Goal: Task Accomplishment & Management: Complete application form

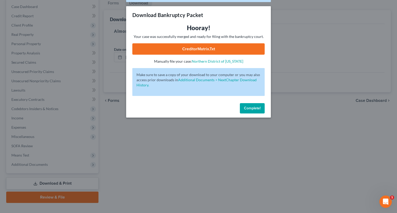
click at [258, 111] on button "Complete!" at bounding box center [252, 108] width 25 height 10
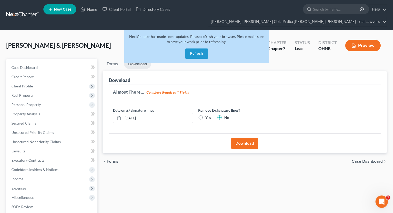
click at [196, 49] on button "Refresh" at bounding box center [196, 54] width 23 height 10
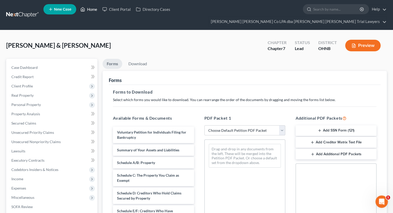
click at [89, 12] on link "Home" at bounding box center [89, 9] width 22 height 9
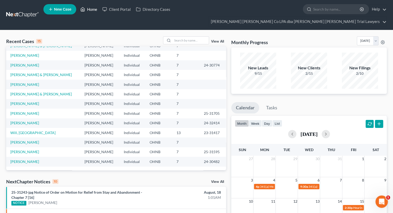
scroll to position [35, 0]
click at [34, 140] on link "[PERSON_NAME]" at bounding box center [24, 142] width 29 height 4
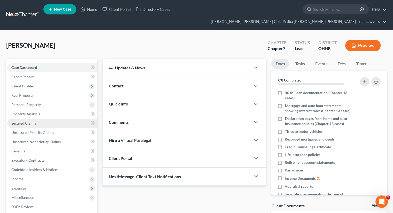
click at [15, 121] on span "Secured Claims" at bounding box center [23, 123] width 25 height 4
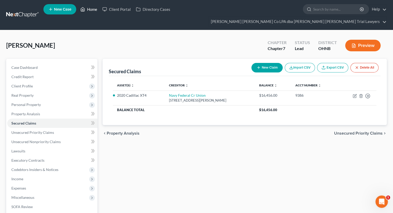
click at [91, 13] on link "Home" at bounding box center [89, 9] width 22 height 9
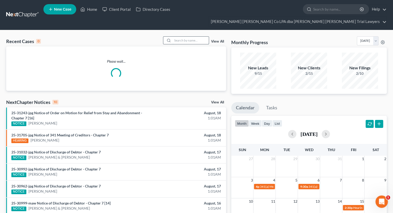
click at [184, 37] on input "search" at bounding box center [191, 40] width 36 height 7
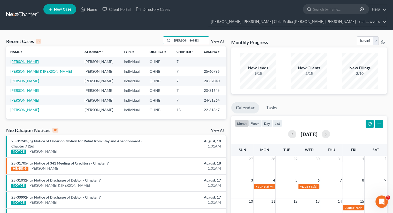
type input "[PERSON_NAME]"
click at [31, 59] on link "[PERSON_NAME]" at bounding box center [24, 61] width 29 height 4
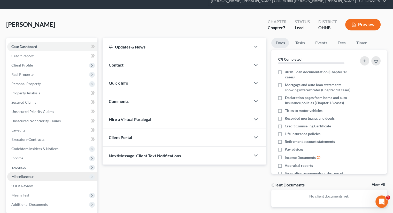
scroll to position [52, 0]
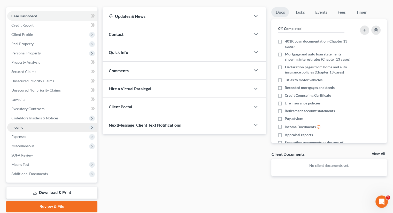
click at [23, 125] on span "Income" at bounding box center [17, 127] width 12 height 4
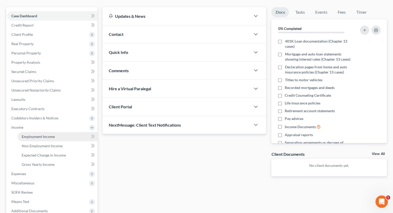
click at [27, 135] on span "Employment Income" at bounding box center [38, 137] width 33 height 4
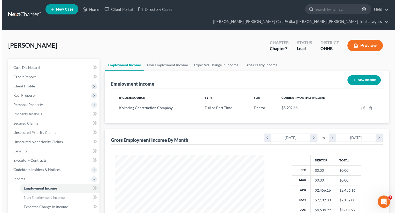
scroll to position [92, 159]
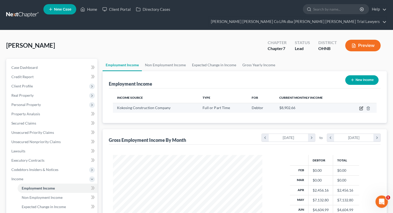
click at [361, 107] on icon "button" at bounding box center [361, 108] width 2 height 2
select select "0"
select select "36"
select select "3"
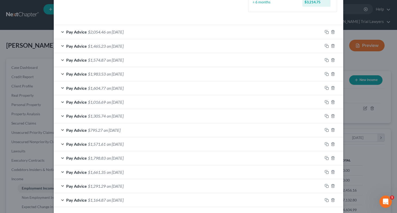
scroll to position [171, 0]
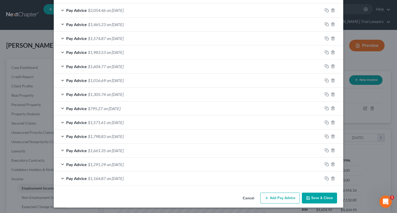
click at [286, 201] on button "Add Pay Advice" at bounding box center [280, 198] width 40 height 11
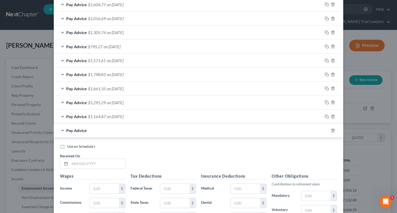
scroll to position [249, 0]
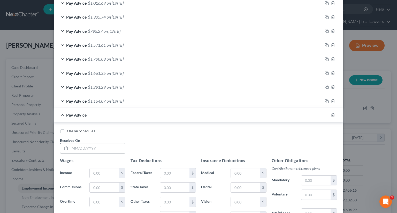
click at [85, 149] on input "text" at bounding box center [97, 149] width 55 height 10
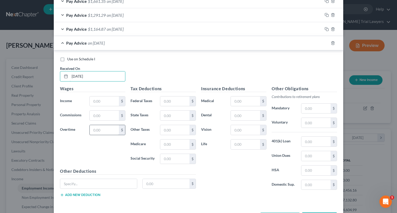
scroll to position [326, 0]
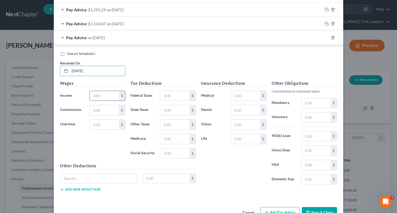
type input "[DATE]"
click at [103, 95] on input "text" at bounding box center [104, 96] width 29 height 10
type input "1,997.65"
click at [182, 91] on input "text" at bounding box center [174, 96] width 29 height 10
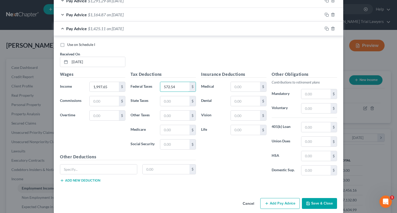
scroll to position [340, 0]
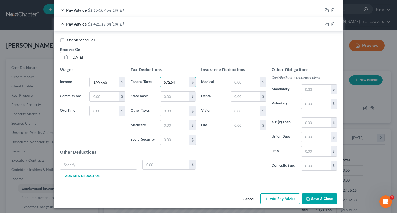
type input "572.54"
click at [265, 200] on button "Add Pay Advice" at bounding box center [280, 199] width 40 height 11
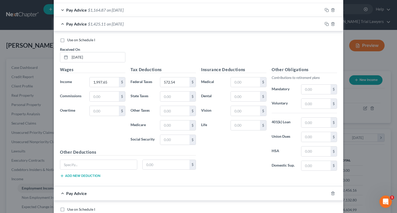
scroll to position [495, 0]
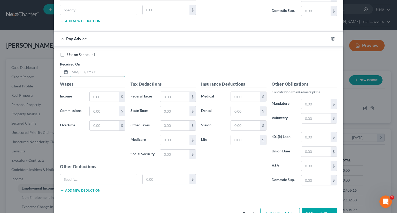
click at [85, 71] on input "text" at bounding box center [97, 72] width 55 height 10
type input "[DATE]"
click at [99, 92] on input "text" at bounding box center [104, 97] width 29 height 10
type input "1,808.30"
click at [184, 94] on input "text" at bounding box center [174, 97] width 29 height 10
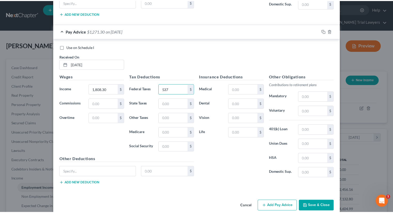
scroll to position [508, 0]
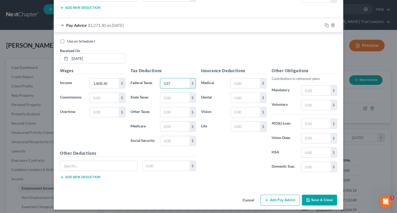
type input "537"
click at [316, 195] on button "Save & Close" at bounding box center [319, 200] width 35 height 11
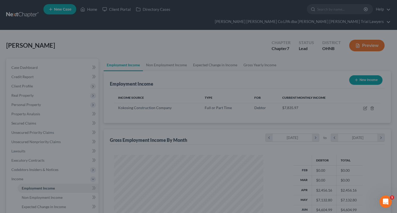
scroll to position [258157, 258090]
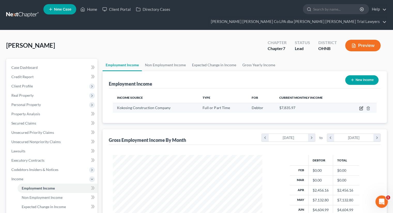
click at [361, 106] on icon "button" at bounding box center [361, 108] width 4 height 4
select select "0"
select select "36"
select select "3"
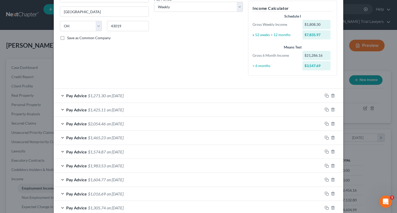
scroll to position [103, 0]
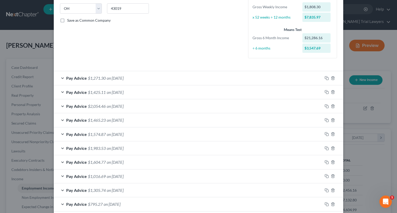
click at [117, 91] on span "on [DATE]" at bounding box center [115, 92] width 17 height 5
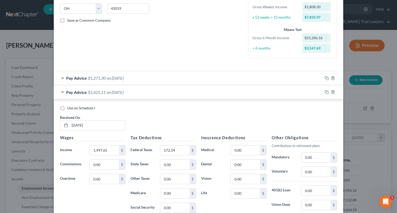
click at [112, 93] on span "on [DATE]" at bounding box center [115, 92] width 17 height 5
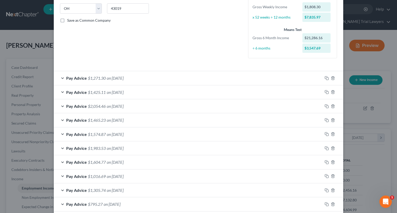
click at [106, 137] on div "Pay Advice $1,574.87 on [DATE]" at bounding box center [188, 135] width 269 height 14
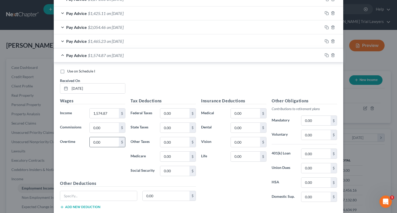
scroll to position [181, 0]
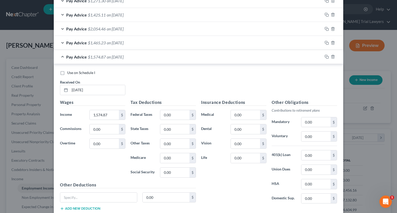
click at [105, 58] on div "Pay Advice $1,574.87 on [DATE]" at bounding box center [188, 57] width 269 height 14
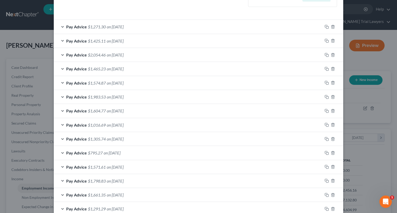
scroll to position [155, 0]
click at [115, 28] on span "on [DATE]" at bounding box center [115, 26] width 17 height 5
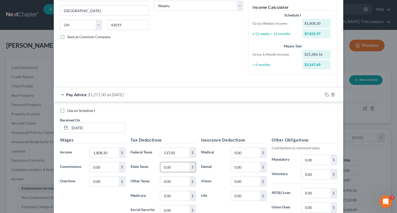
scroll to position [77, 0]
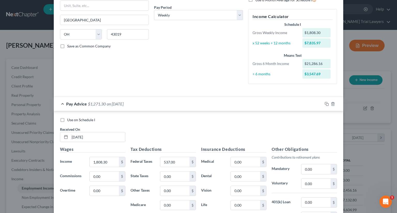
click at [67, 120] on label "Use on Schedule I" at bounding box center [81, 120] width 28 height 5
click at [69, 120] on input "Use on Schedule I" at bounding box center [70, 119] width 3 height 3
checkbox input "true"
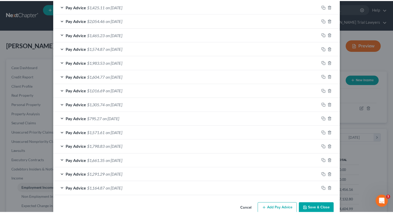
scroll to position [354, 0]
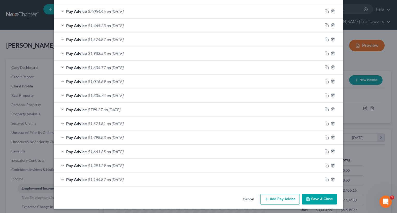
click at [321, 201] on button "Save & Close" at bounding box center [319, 199] width 35 height 11
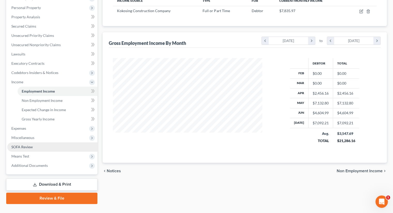
scroll to position [98, 0]
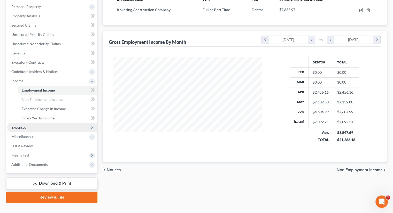
click at [35, 123] on span "Expenses" at bounding box center [52, 127] width 90 height 9
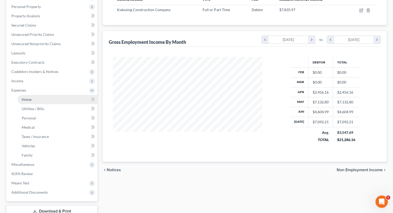
click at [34, 95] on link "Home" at bounding box center [58, 99] width 80 height 9
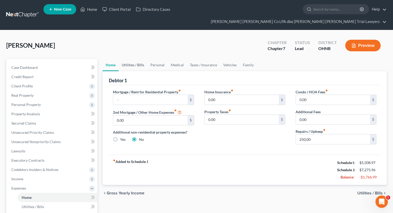
click at [135, 59] on link "Utilities / Bills" at bounding box center [133, 65] width 29 height 12
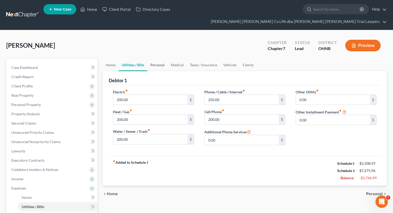
click at [159, 59] on link "Personal" at bounding box center [157, 65] width 20 height 12
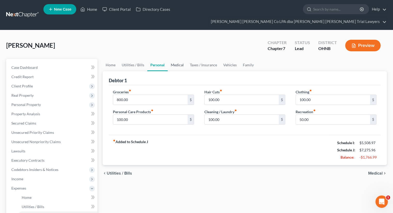
click at [184, 59] on link "Medical" at bounding box center [177, 65] width 19 height 12
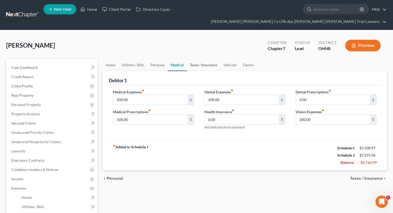
click at [195, 59] on link "Taxes / Insurance" at bounding box center [203, 65] width 33 height 12
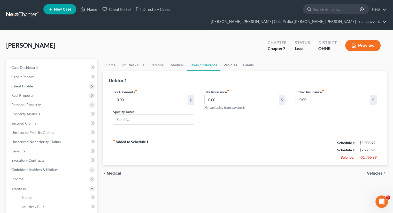
click at [229, 59] on link "Vehicles" at bounding box center [230, 65] width 20 height 12
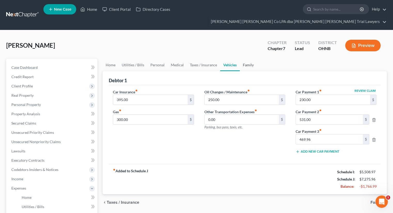
click at [247, 59] on link "Family" at bounding box center [248, 65] width 17 height 12
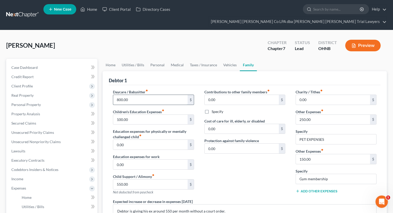
click at [156, 95] on input "800.00" at bounding box center [150, 100] width 74 height 10
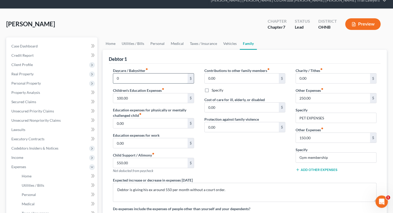
scroll to position [52, 0]
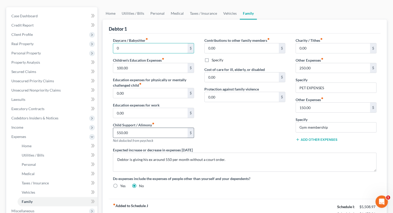
type input "0"
click at [134, 128] on input "550.00" at bounding box center [150, 133] width 74 height 10
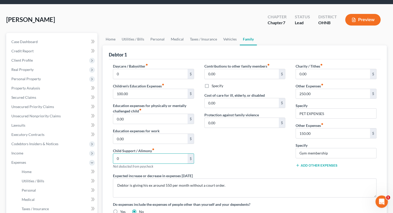
scroll to position [26, 0]
type input "0"
click at [306, 89] on input "250.00" at bounding box center [333, 94] width 74 height 10
type input "200"
click at [224, 33] on link "Vehicles" at bounding box center [230, 39] width 20 height 12
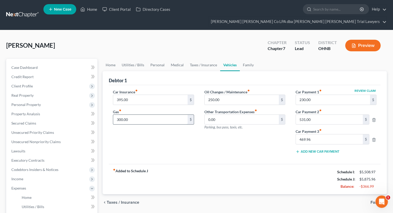
click at [153, 115] on input "300.00" at bounding box center [150, 120] width 74 height 10
click at [219, 95] on input "250.00" at bounding box center [242, 100] width 74 height 10
type input "200"
click at [200, 59] on link "Taxes / Insurance" at bounding box center [203, 65] width 33 height 12
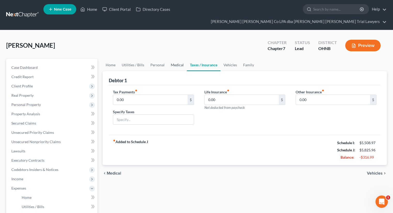
click at [171, 59] on link "Medical" at bounding box center [177, 65] width 19 height 12
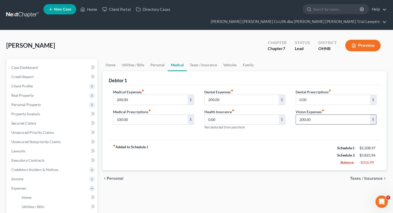
click at [305, 115] on input "200.00" at bounding box center [333, 120] width 74 height 10
type input "0"
click at [157, 59] on link "Personal" at bounding box center [157, 65] width 20 height 12
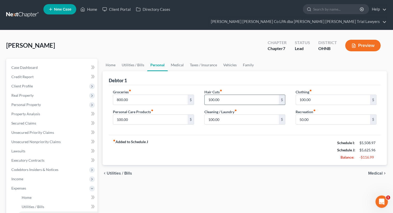
click at [234, 95] on input "100.00" at bounding box center [242, 100] width 74 height 10
type input "50"
click at [311, 95] on input "100.00" at bounding box center [333, 100] width 74 height 10
type input "50"
click at [306, 115] on input "50.00" at bounding box center [333, 120] width 74 height 10
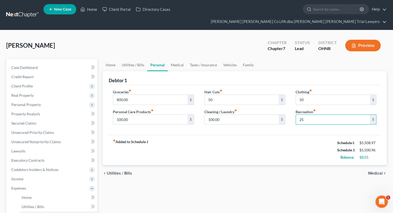
type input "25"
click at [205, 135] on div "fiber_manual_record Added to Schedule J Schedule I: $5,508.97 Schedule J: $5,50…" at bounding box center [245, 150] width 272 height 30
click at [138, 59] on link "Utilities / Bills" at bounding box center [133, 65] width 29 height 12
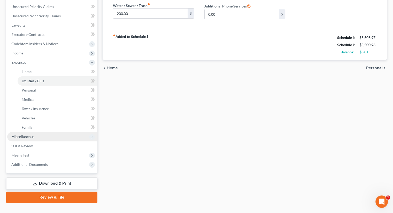
click at [44, 132] on span "Miscellaneous" at bounding box center [52, 136] width 90 height 9
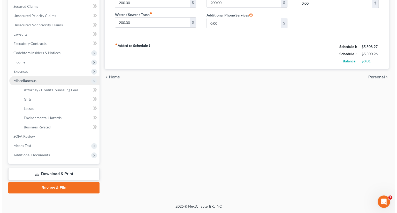
scroll to position [107, 0]
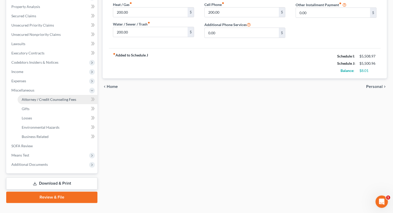
click at [52, 95] on link "Attorney / Credit Counseling Fees" at bounding box center [58, 99] width 80 height 9
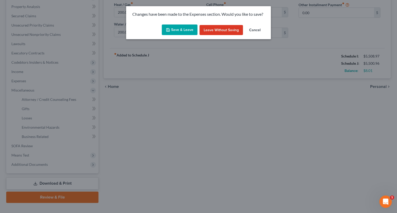
click at [173, 32] on button "Save & Leave" at bounding box center [180, 30] width 36 height 11
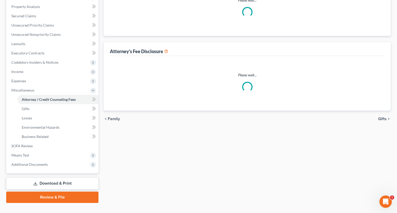
select select "0"
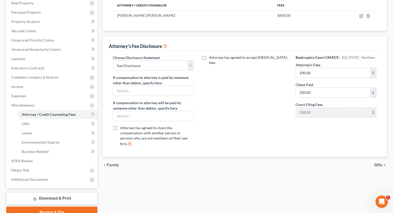
scroll to position [107, 0]
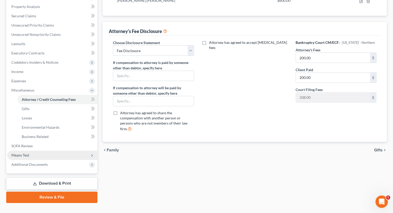
click at [45, 151] on span "Means Test" at bounding box center [52, 155] width 90 height 9
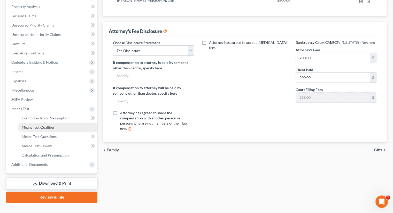
click at [49, 123] on link "Means Test Qualifier" at bounding box center [58, 127] width 80 height 9
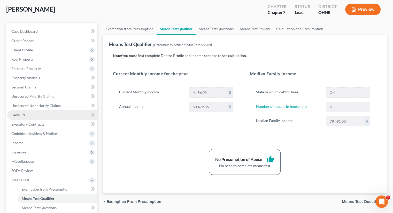
scroll to position [52, 0]
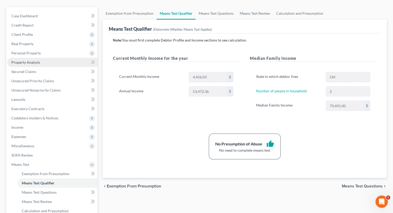
click at [34, 60] on span "Property Analysis" at bounding box center [25, 62] width 29 height 4
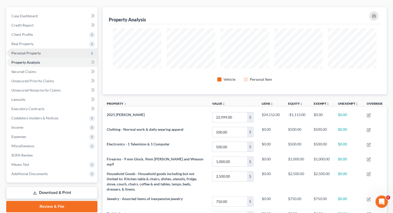
click at [32, 51] on span "Personal Property" at bounding box center [25, 53] width 29 height 4
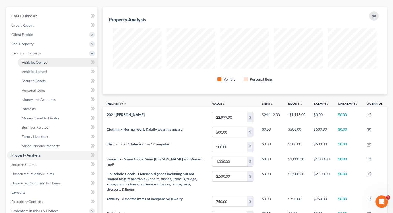
click at [41, 60] on span "Vehicles Owned" at bounding box center [35, 62] width 26 height 4
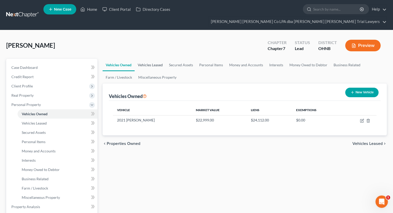
click at [155, 59] on link "Vehicles Leased" at bounding box center [150, 65] width 31 height 12
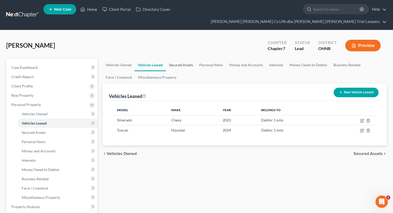
click at [181, 59] on link "Secured Assets" at bounding box center [181, 65] width 30 height 12
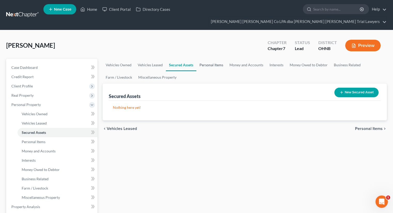
click at [206, 59] on link "Personal Items" at bounding box center [211, 65] width 30 height 12
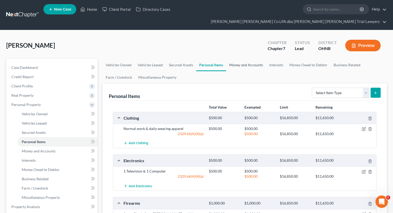
click at [248, 59] on link "Money and Accounts" at bounding box center [246, 65] width 40 height 12
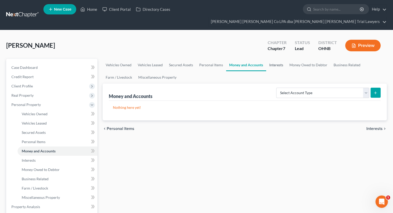
click at [277, 59] on link "Interests" at bounding box center [276, 65] width 20 height 12
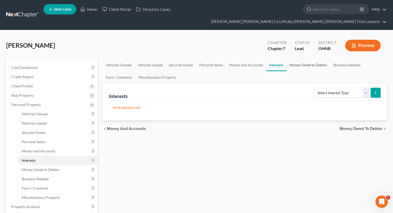
click at [296, 59] on link "Money Owed to Debtor" at bounding box center [308, 65] width 44 height 12
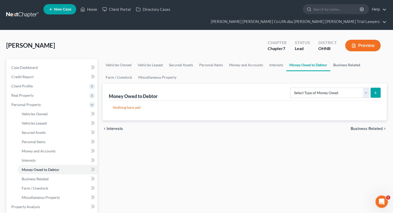
click at [340, 59] on link "Business Related" at bounding box center [346, 65] width 33 height 12
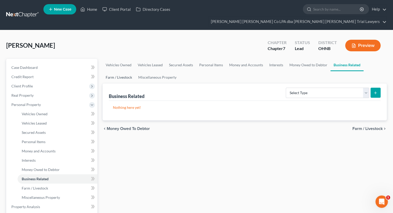
click at [124, 71] on link "Farm / Livestock" at bounding box center [119, 77] width 33 height 12
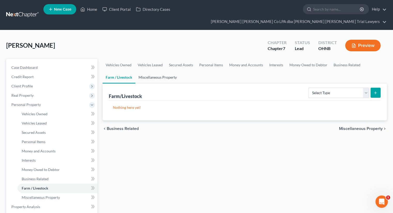
click at [160, 71] on link "Miscellaneous Property" at bounding box center [157, 77] width 44 height 12
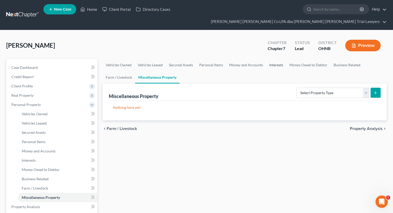
click at [274, 59] on link "Interests" at bounding box center [276, 65] width 20 height 12
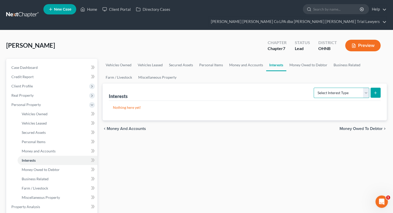
click at [318, 88] on select "Select Interest Type 401K Annuity Bond Education IRA Government Bond Government…" at bounding box center [342, 93] width 56 height 10
select select "term_life_insurance"
click at [314, 88] on select "Select Interest Type 401K Annuity Bond Education IRA Government Bond Government…" at bounding box center [342, 93] width 56 height 10
click at [375, 91] on icon "submit" at bounding box center [375, 93] width 4 height 4
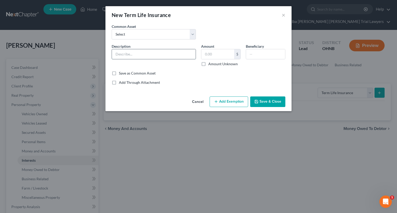
click at [131, 53] on input "text" at bounding box center [154, 54] width 84 height 10
click at [126, 33] on select "Select Term Life, through employer." at bounding box center [154, 34] width 84 height 10
click at [133, 57] on input "text" at bounding box center [154, 54] width 84 height 10
type input "Term life insurance through state farm"
click at [267, 106] on button "Save & Close" at bounding box center [267, 102] width 35 height 11
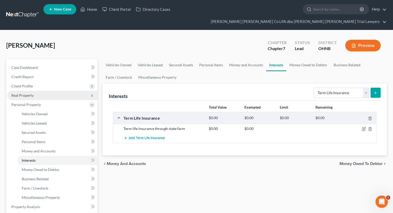
click at [40, 91] on span "Real Property" at bounding box center [52, 95] width 90 height 9
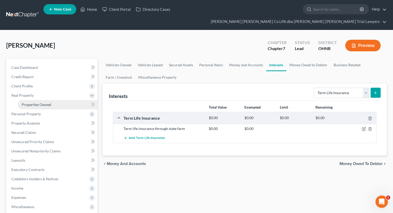
click at [42, 100] on link "Properties Owned" at bounding box center [58, 104] width 80 height 9
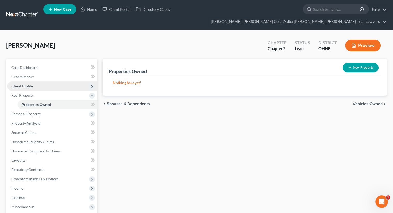
click at [35, 82] on span "Client Profile" at bounding box center [52, 86] width 90 height 9
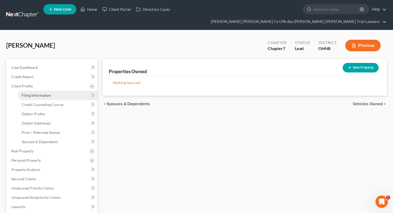
click at [35, 93] on span "Filing Information" at bounding box center [36, 95] width 29 height 4
select select "1"
select select "0"
select select "36"
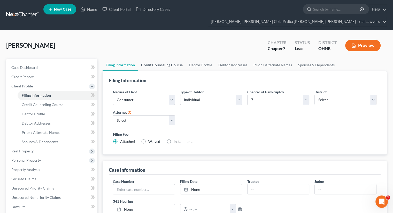
click at [154, 59] on link "Credit Counseling Course" at bounding box center [162, 65] width 48 height 12
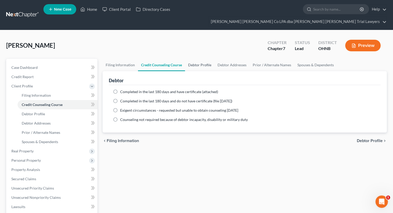
click at [201, 59] on link "Debtor Profile" at bounding box center [199, 65] width 29 height 12
select select "2"
select select "1"
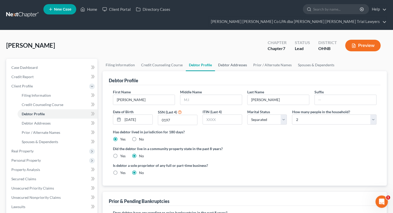
click at [224, 59] on link "Debtor Addresses" at bounding box center [232, 65] width 35 height 12
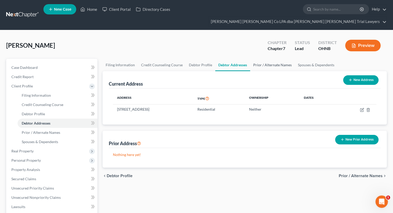
click at [255, 59] on link "Prior / Alternate Names" at bounding box center [272, 65] width 45 height 12
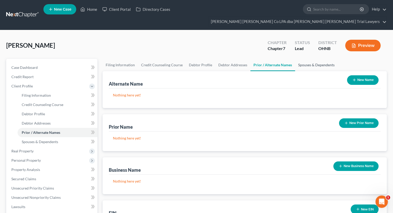
click at [308, 59] on link "Spouses & Dependents" at bounding box center [316, 65] width 43 height 12
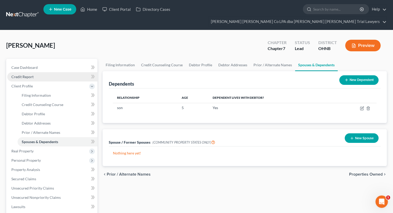
click at [29, 75] on span "Credit Report" at bounding box center [22, 77] width 22 height 4
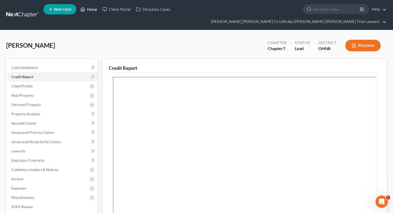
click at [92, 10] on link "Home" at bounding box center [89, 9] width 22 height 9
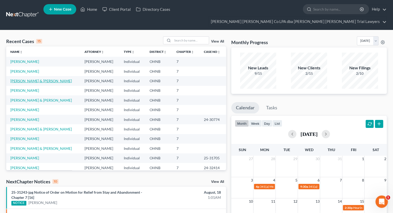
click at [26, 79] on link "[PERSON_NAME] & [PERSON_NAME]" at bounding box center [40, 81] width 61 height 4
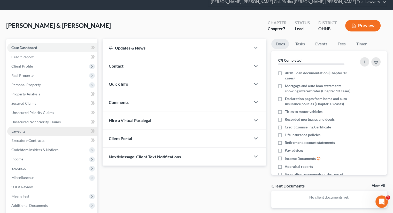
scroll to position [52, 0]
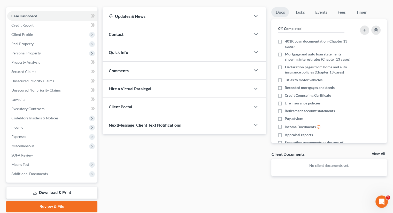
click at [60, 187] on link "Download & Print" at bounding box center [51, 193] width 91 height 12
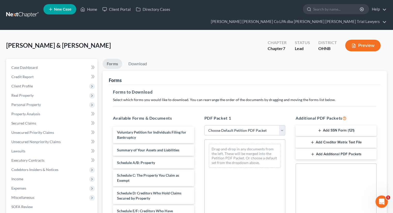
click at [208, 126] on select "Choose Default Petition PDF Packet Complete Bankruptcy Petition (all forms and …" at bounding box center [244, 131] width 81 height 10
select select "3"
click at [204, 126] on select "Choose Default Petition PDF Packet Complete Bankruptcy Petition (all forms and …" at bounding box center [244, 131] width 81 height 10
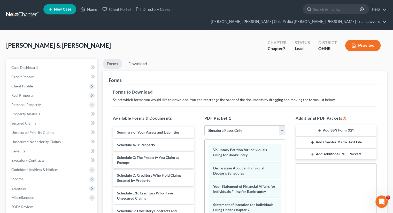
click at [312, 140] on icon "button" at bounding box center [312, 142] width 4 height 4
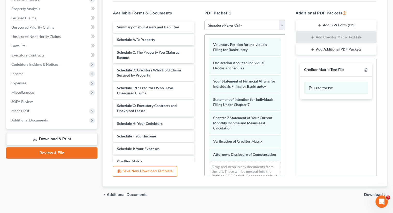
click at [375, 193] on span "Download" at bounding box center [373, 195] width 19 height 4
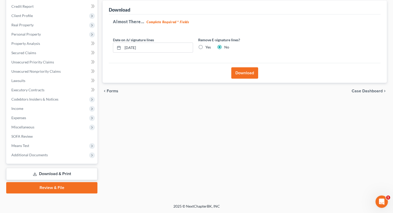
scroll to position [61, 0]
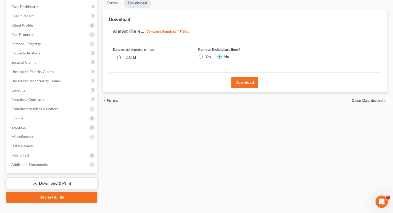
click at [249, 77] on button "Download" at bounding box center [244, 82] width 27 height 11
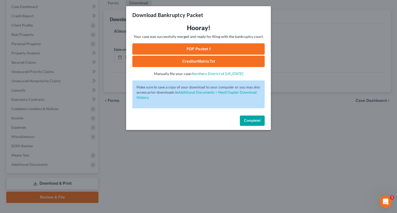
click at [194, 53] on link "PDF Packet 1" at bounding box center [198, 48] width 132 height 11
click at [179, 66] on link "CreditorMatrix.txt" at bounding box center [198, 61] width 132 height 11
click at [252, 124] on button "Complete!" at bounding box center [252, 121] width 25 height 10
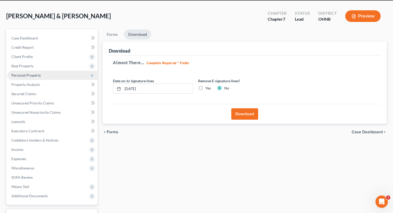
scroll to position [0, 0]
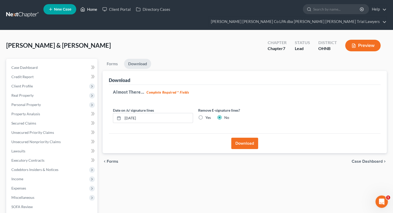
click at [92, 10] on link "Home" at bounding box center [89, 9] width 22 height 9
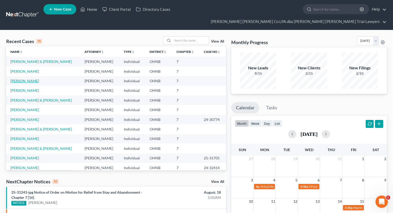
click at [32, 79] on link "[PERSON_NAME]" at bounding box center [24, 81] width 29 height 4
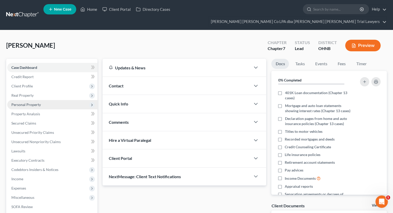
click at [38, 103] on span "Personal Property" at bounding box center [25, 105] width 29 height 4
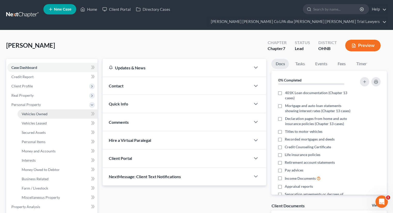
click at [41, 112] on span "Vehicles Owned" at bounding box center [35, 114] width 26 height 4
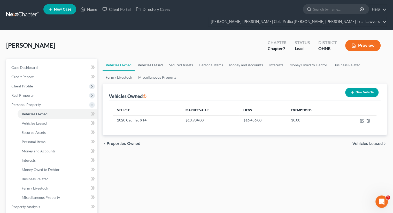
drag, startPoint x: 145, startPoint y: 57, endPoint x: 152, endPoint y: 59, distance: 6.8
click at [145, 59] on link "Vehicles Leased" at bounding box center [150, 65] width 31 height 12
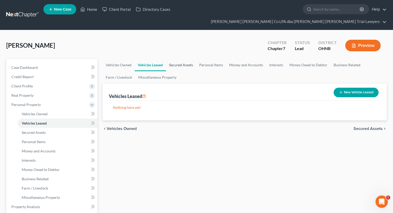
click at [184, 59] on link "Secured Assets" at bounding box center [181, 65] width 30 height 12
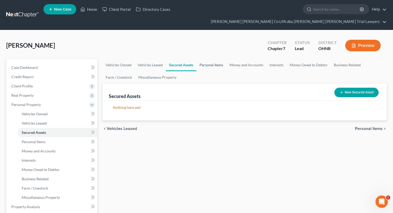
click at [215, 59] on link "Personal Items" at bounding box center [211, 65] width 30 height 12
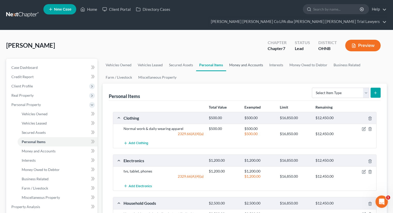
click at [238, 59] on link "Money and Accounts" at bounding box center [246, 65] width 40 height 12
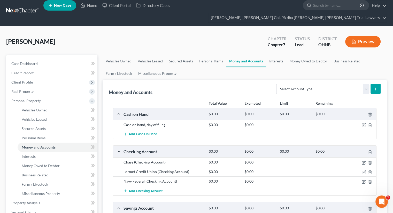
scroll to position [26, 0]
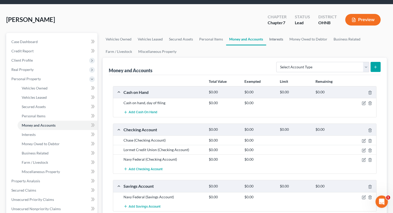
click at [278, 33] on link "Interests" at bounding box center [276, 39] width 20 height 12
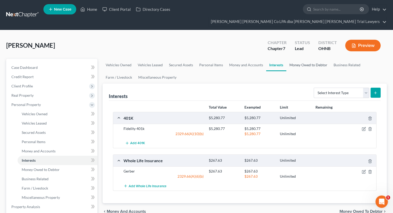
click at [305, 59] on link "Money Owed to Debtor" at bounding box center [308, 65] width 44 height 12
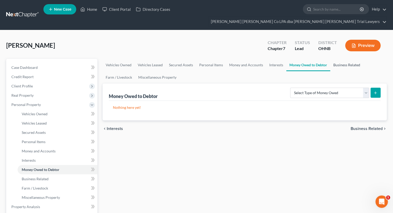
click at [337, 60] on link "Business Related" at bounding box center [346, 65] width 33 height 12
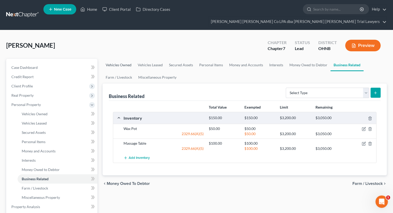
click at [122, 59] on link "Vehicles Owned" at bounding box center [119, 65] width 32 height 12
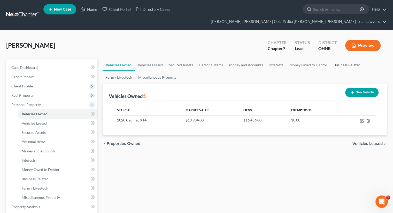
click at [351, 59] on link "Business Related" at bounding box center [346, 65] width 33 height 12
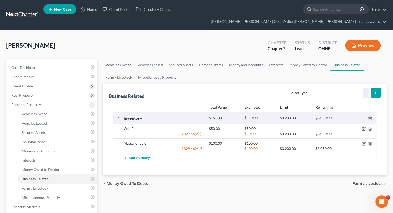
click at [114, 59] on link "Vehicles Owned" at bounding box center [119, 65] width 32 height 12
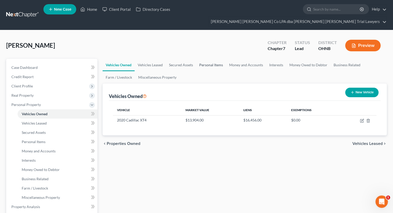
click at [209, 59] on link "Personal Items" at bounding box center [211, 65] width 30 height 12
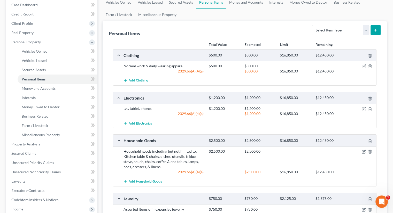
scroll to position [26, 0]
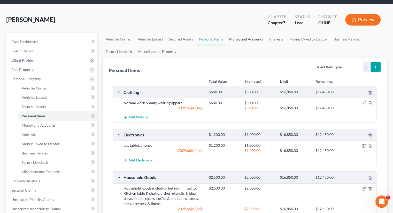
click at [244, 33] on link "Money and Accounts" at bounding box center [246, 39] width 40 height 12
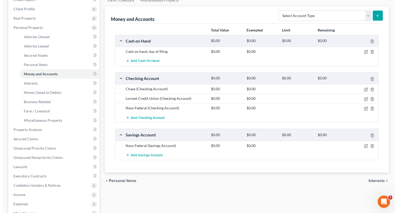
scroll to position [77, 0]
click at [363, 97] on icon "button" at bounding box center [364, 99] width 4 height 4
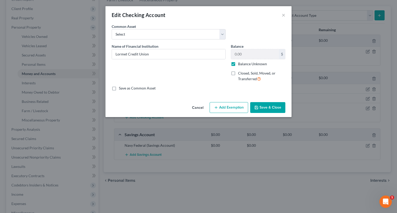
click at [238, 64] on label "Balance Unknown" at bounding box center [252, 63] width 29 height 5
click at [240, 64] on input "Balance Unknown" at bounding box center [241, 62] width 3 height 3
checkbox input "false"
click at [245, 54] on input "0.00" at bounding box center [255, 54] width 48 height 10
type input "845.98"
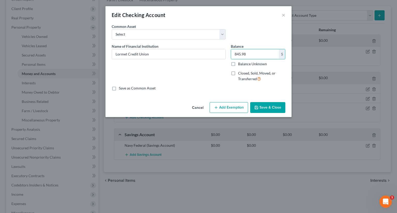
click at [233, 105] on button "Add Exemption" at bounding box center [228, 107] width 38 height 11
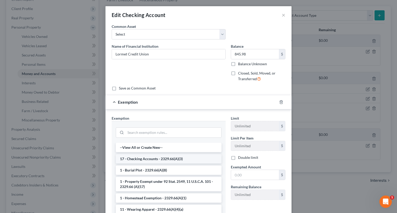
click at [161, 160] on li "17 - Checking Accounts - 2329.66(A)(3)" at bounding box center [169, 158] width 106 height 9
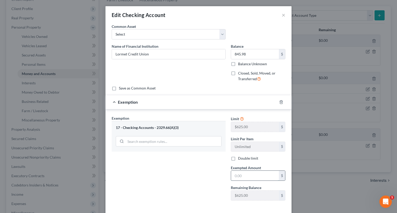
click at [255, 173] on input "text" at bounding box center [255, 176] width 48 height 10
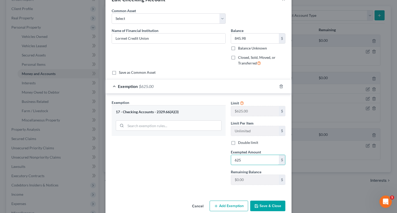
scroll to position [24, 0]
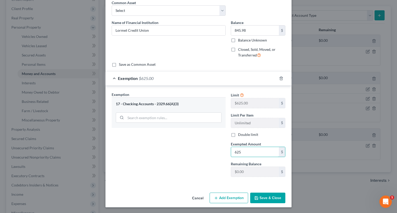
type input "625"
click at [229, 199] on button "Add Exemption" at bounding box center [228, 198] width 38 height 11
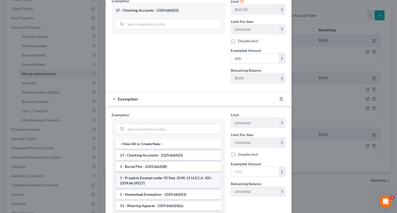
scroll to position [127, 0]
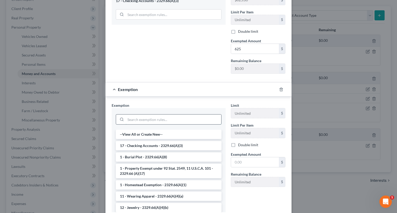
click at [148, 117] on input "search" at bounding box center [174, 120] width 96 height 10
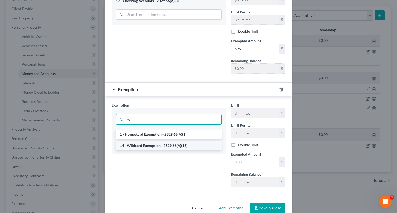
type input "wil"
click at [159, 145] on li "14 - Wildcard Exemption - 2329.66(A)(18)" at bounding box center [169, 145] width 106 height 9
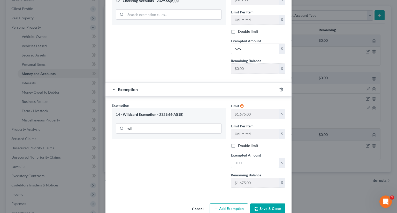
click at [237, 166] on input "text" at bounding box center [255, 163] width 48 height 10
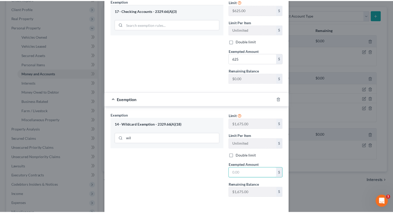
scroll to position [129, 0]
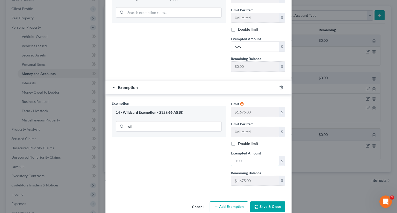
click at [232, 161] on input "text" at bounding box center [255, 161] width 48 height 10
type input "220.98"
click at [273, 206] on button "Save & Close" at bounding box center [267, 207] width 35 height 11
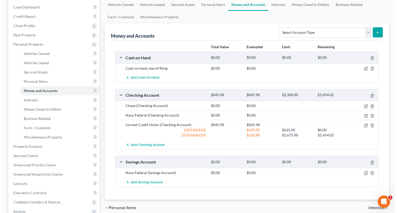
scroll to position [52, 0]
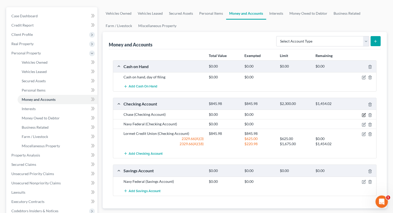
click at [362, 113] on icon "button" at bounding box center [364, 115] width 4 height 4
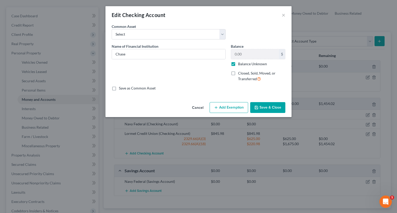
click at [238, 63] on label "Balance Unknown" at bounding box center [252, 63] width 29 height 5
click at [240, 63] on input "Balance Unknown" at bounding box center [241, 62] width 3 height 3
checkbox input "false"
type input "217.31"
drag, startPoint x: 234, startPoint y: 112, endPoint x: 221, endPoint y: 111, distance: 13.7
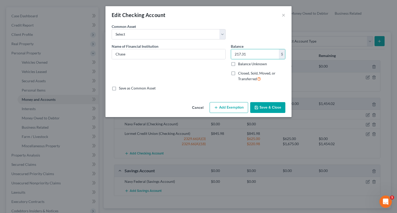
click at [234, 112] on button "Add Exemption" at bounding box center [228, 107] width 38 height 11
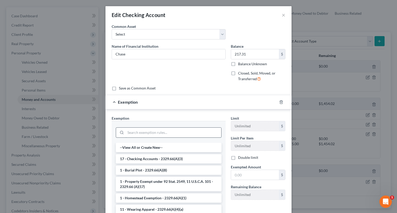
click at [144, 133] on input "search" at bounding box center [174, 133] width 96 height 10
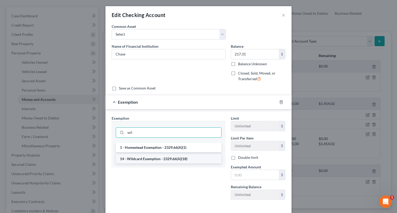
type input "wil"
click at [145, 159] on li "14 - Wildcard Exemption - 2329.66(A)(18)" at bounding box center [169, 158] width 106 height 9
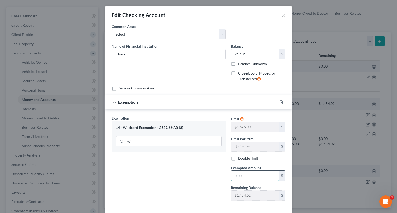
click at [248, 177] on input "text" at bounding box center [255, 176] width 48 height 10
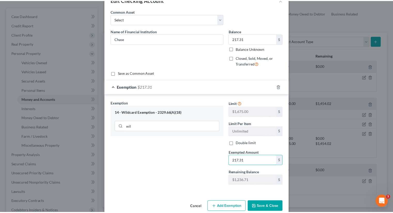
scroll to position [24, 0]
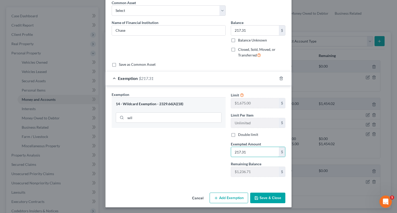
type input "217.31"
click at [264, 197] on button "Save & Close" at bounding box center [267, 198] width 35 height 11
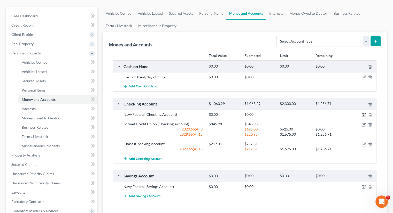
click at [364, 113] on icon "button" at bounding box center [364, 115] width 4 height 4
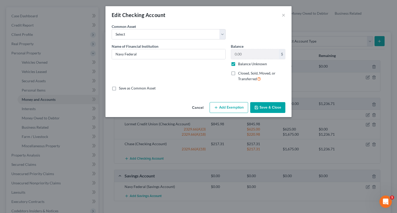
click at [238, 64] on label "Balance Unknown" at bounding box center [252, 63] width 29 height 5
click at [240, 64] on input "Balance Unknown" at bounding box center [241, 62] width 3 height 3
checkbox input "false"
click at [260, 106] on button "Save & Close" at bounding box center [267, 107] width 35 height 11
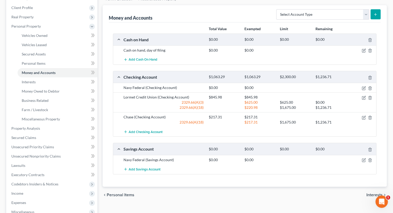
scroll to position [103, 0]
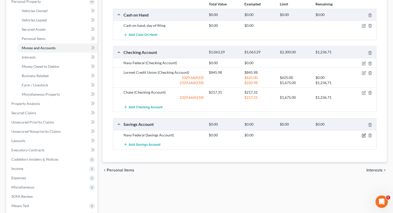
click at [364, 134] on icon "button" at bounding box center [364, 136] width 4 height 4
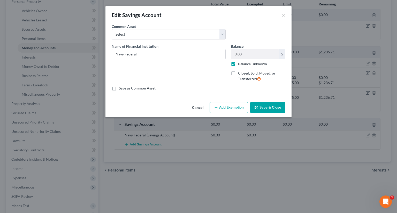
click at [238, 63] on label "Balance Unknown" at bounding box center [252, 63] width 29 height 5
click at [240, 63] on input "Balance Unknown" at bounding box center [241, 62] width 3 height 3
checkbox input "false"
click at [267, 108] on button "Save & Close" at bounding box center [267, 107] width 35 height 11
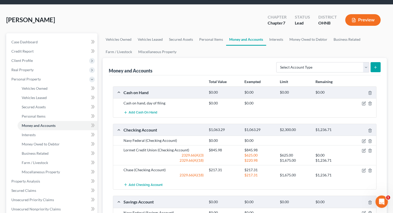
scroll to position [26, 0]
click at [362, 101] on icon "button" at bounding box center [364, 103] width 4 height 4
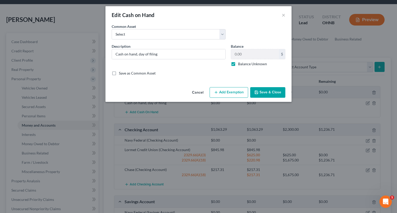
click at [238, 64] on label "Balance Unknown" at bounding box center [252, 63] width 29 height 5
click at [240, 64] on input "Balance Unknown" at bounding box center [241, 62] width 3 height 3
checkbox input "false"
click at [249, 56] on input "0.00" at bounding box center [255, 54] width 48 height 10
type input "45"
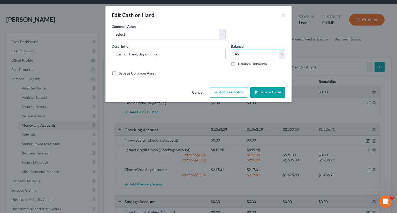
click at [234, 88] on button "Add Exemption" at bounding box center [228, 92] width 38 height 11
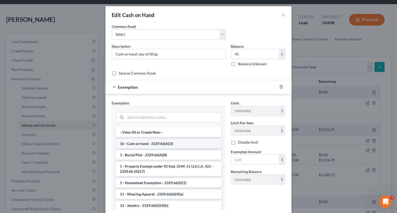
click at [156, 144] on li "16 - Cash on hand - 2329.66(A)(3)" at bounding box center [169, 143] width 106 height 9
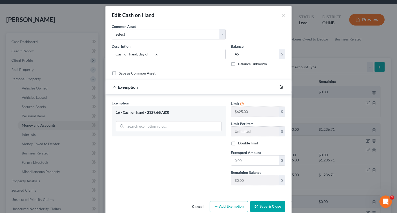
click at [279, 87] on icon "button" at bounding box center [281, 87] width 4 height 4
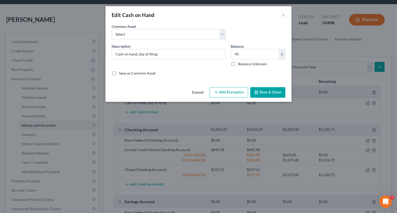
click at [226, 96] on button "Add Exemption" at bounding box center [228, 92] width 38 height 11
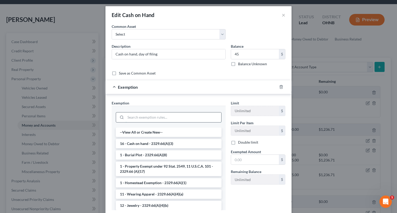
click at [154, 118] on input "search" at bounding box center [174, 118] width 96 height 10
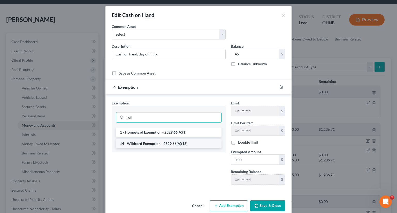
type input "wil"
click at [156, 141] on li "14 - Wildcard Exemption - 2329.66(A)(18)" at bounding box center [169, 143] width 106 height 9
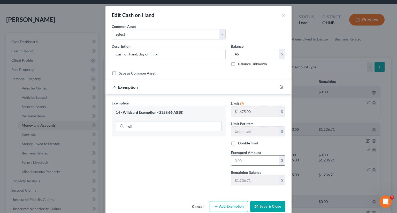
click at [239, 161] on input "text" at bounding box center [255, 161] width 48 height 10
type input "45"
click at [258, 205] on button "Save & Close" at bounding box center [267, 206] width 35 height 11
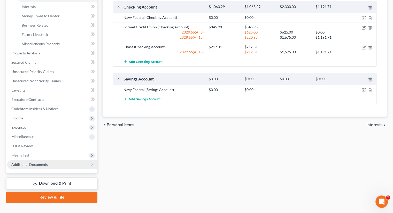
click at [32, 162] on span "Additional Documents" at bounding box center [29, 164] width 36 height 4
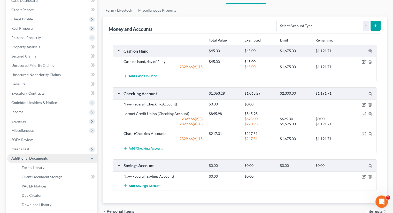
scroll to position [56, 0]
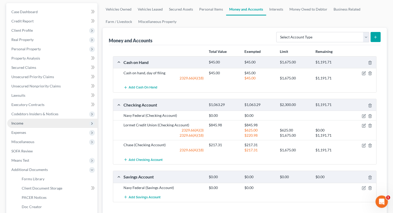
click at [32, 119] on span "Income" at bounding box center [52, 123] width 90 height 9
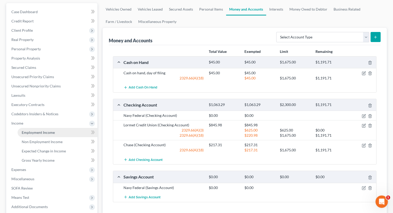
click at [43, 128] on link "Employment Income" at bounding box center [58, 132] width 80 height 9
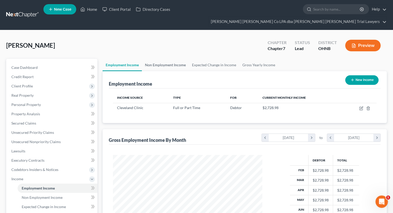
scroll to position [92, 159]
click at [166, 59] on link "Non Employment Income" at bounding box center [165, 65] width 47 height 12
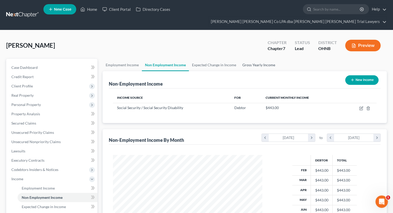
scroll to position [92, 159]
click at [272, 59] on link "Gross Yearly Income" at bounding box center [258, 65] width 39 height 12
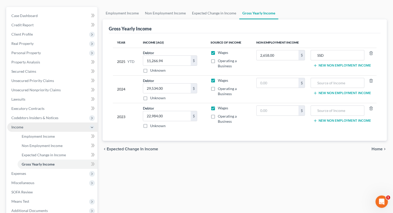
scroll to position [98, 0]
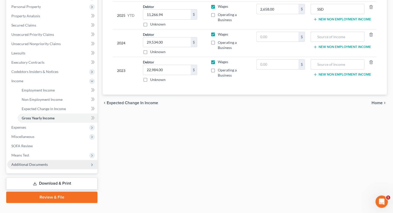
click at [45, 162] on span "Additional Documents" at bounding box center [29, 164] width 36 height 4
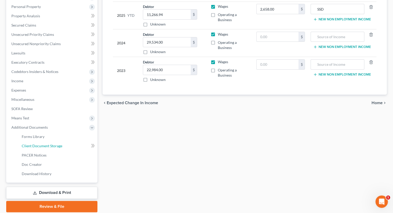
drag, startPoint x: 43, startPoint y: 136, endPoint x: 152, endPoint y: 130, distance: 108.9
click at [43, 144] on span "Client Document Storage" at bounding box center [42, 146] width 41 height 4
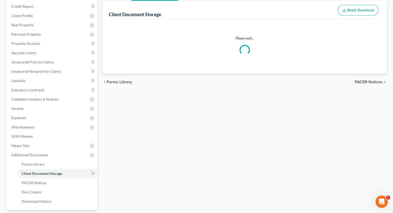
select select "5"
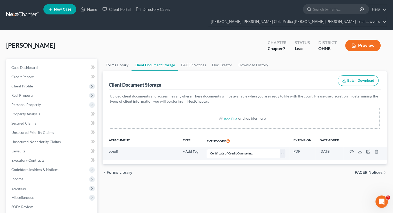
click at [121, 59] on link "Forms Library" at bounding box center [117, 65] width 29 height 12
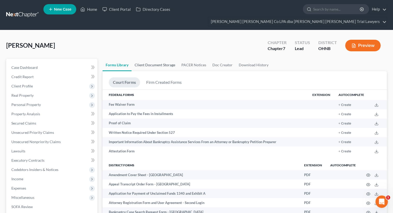
click at [147, 59] on link "Client Document Storage" at bounding box center [154, 65] width 47 height 12
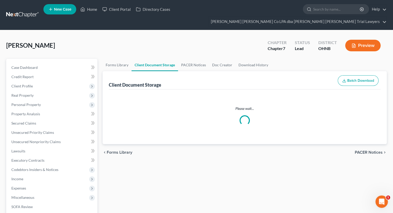
select select "5"
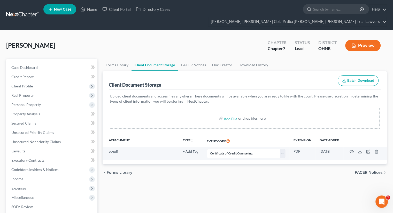
select select "5"
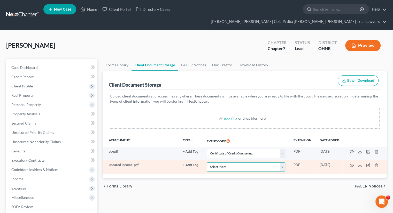
click at [234, 163] on select "Select Event 20 Largest Unsecured Creditors Amended List of Creditors (Fee) Ame…" at bounding box center [246, 167] width 79 height 9
select select "20"
click at [207, 163] on select "Select Event 20 Largest Unsecured Creditors Amended List of Creditors (Fee) Ame…" at bounding box center [246, 167] width 79 height 9
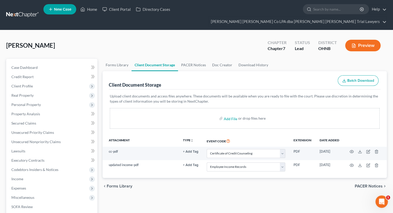
click at [207, 187] on div "Forms Library Client Document Storage PACER Notices Doc Creator Download Histor…" at bounding box center [244, 185] width 289 height 252
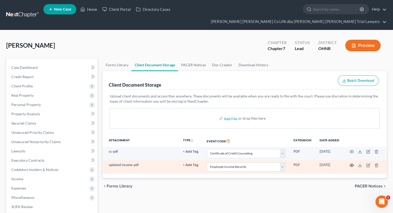
click at [349, 163] on icon "button" at bounding box center [351, 165] width 4 height 4
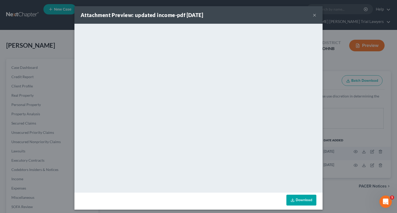
drag, startPoint x: 334, startPoint y: 66, endPoint x: 320, endPoint y: 66, distance: 14.2
click at [334, 66] on div "Attachment Preview: updated income-pdf [DATE] × <object ng-attr-data='[URL][DOM…" at bounding box center [198, 106] width 397 height 213
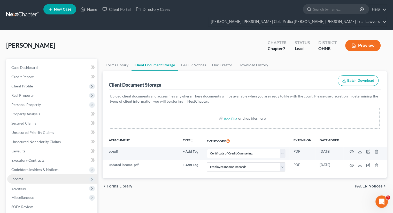
click at [34, 175] on span "Income" at bounding box center [52, 179] width 90 height 9
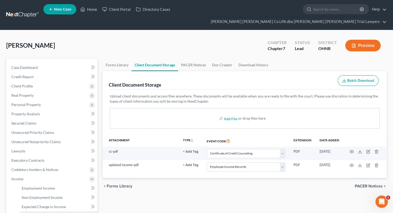
click at [41, 212] on link "Gross Yearly Income" at bounding box center [58, 216] width 80 height 9
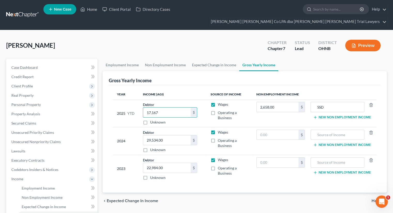
type input "17,167"
click at [182, 100] on td "Debtor 17,167.00 $ Unknown Balance Undetermined 17,167 $ Unknown" at bounding box center [173, 114] width 68 height 28
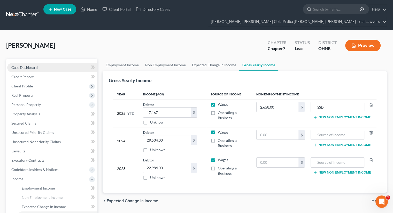
click at [28, 65] on span "Case Dashboard" at bounding box center [24, 67] width 26 height 4
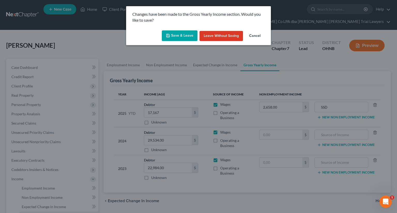
drag, startPoint x: 168, startPoint y: 40, endPoint x: 171, endPoint y: 39, distance: 3.6
click at [169, 40] on button "Save & Leave" at bounding box center [180, 35] width 36 height 11
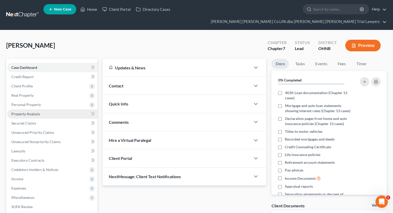
click at [25, 109] on link "Property Analysis" at bounding box center [52, 113] width 90 height 9
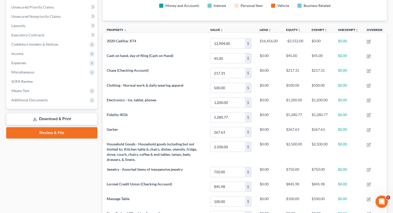
scroll to position [103, 0]
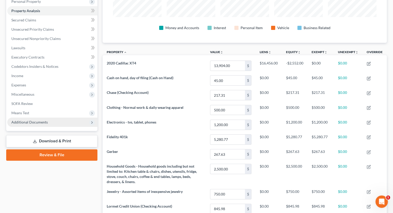
click at [36, 118] on span "Additional Documents" at bounding box center [52, 122] width 90 height 9
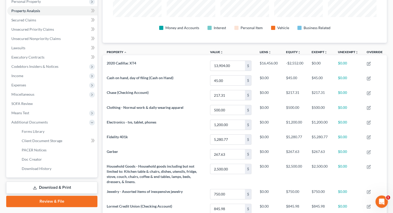
click at [44, 182] on link "Download & Print" at bounding box center [51, 188] width 91 height 12
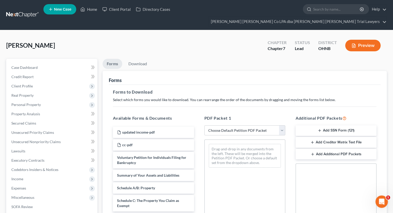
click at [321, 137] on button "Add Creditor Matrix Text File" at bounding box center [335, 142] width 81 height 11
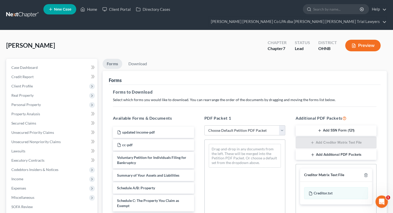
scroll to position [105, 0]
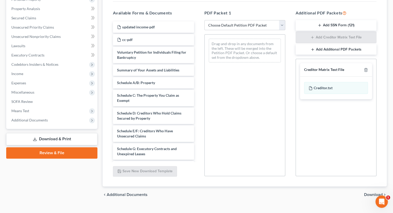
click at [376, 193] on span "Download" at bounding box center [373, 195] width 19 height 4
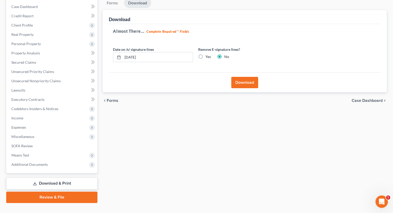
click at [252, 77] on button "Download" at bounding box center [244, 82] width 27 height 11
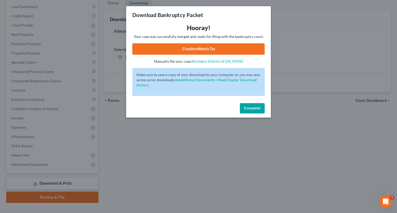
click at [178, 46] on link "CreditorMatrix.txt" at bounding box center [198, 48] width 132 height 11
click at [254, 107] on span "Complete!" at bounding box center [252, 108] width 17 height 4
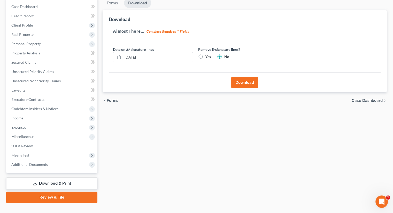
scroll to position [0, 0]
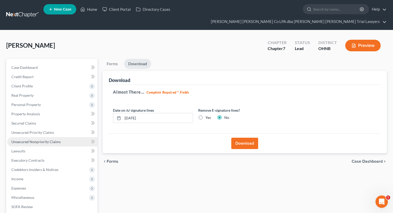
click at [47, 137] on link "Unsecured Nonpriority Claims" at bounding box center [52, 141] width 90 height 9
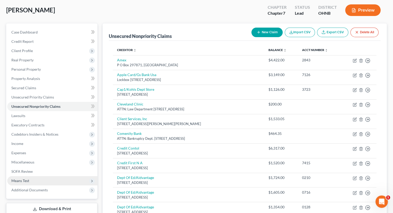
scroll to position [77, 0]
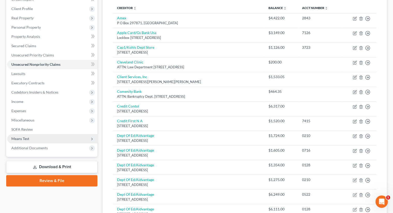
click at [23, 134] on span "Means Test" at bounding box center [52, 138] width 90 height 9
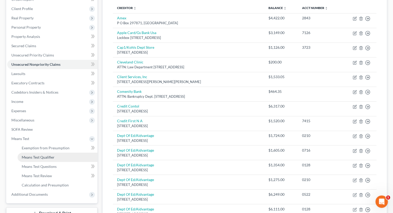
click at [36, 153] on link "Means Test Qualifier" at bounding box center [58, 157] width 80 height 9
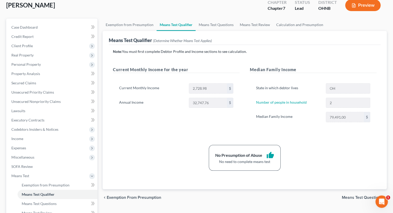
scroll to position [52, 0]
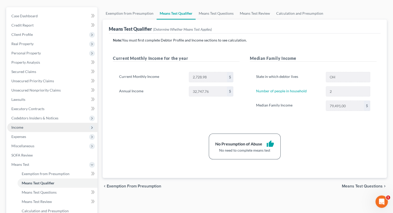
click at [54, 123] on span "Income" at bounding box center [52, 127] width 90 height 9
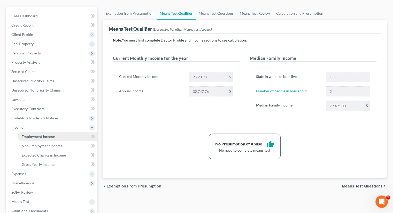
click at [55, 132] on link "Employment Income" at bounding box center [58, 136] width 80 height 9
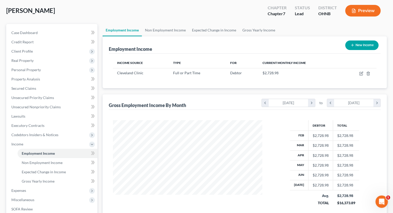
scroll to position [26, 0]
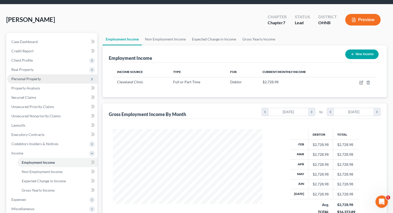
click at [40, 74] on span "Personal Property" at bounding box center [52, 78] width 90 height 9
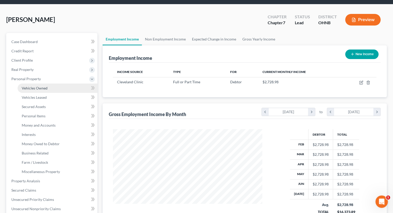
click at [42, 84] on link "Vehicles Owned" at bounding box center [58, 88] width 80 height 9
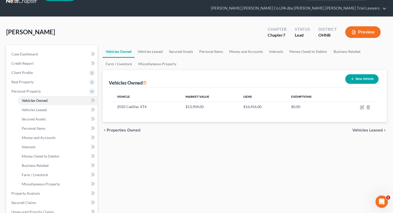
scroll to position [26, 0]
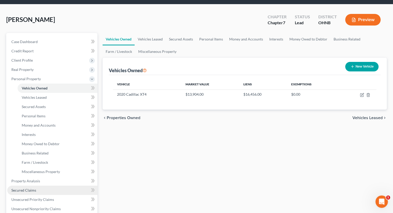
click at [33, 188] on span "Secured Claims" at bounding box center [23, 190] width 25 height 4
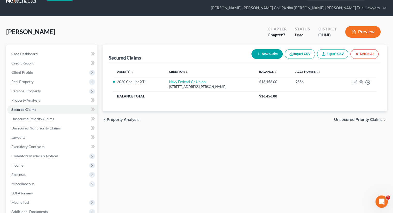
scroll to position [26, 0]
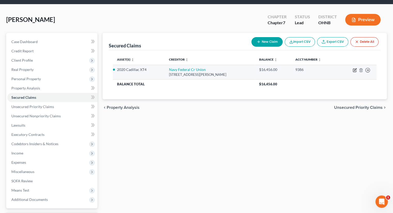
click at [353, 68] on icon "button" at bounding box center [355, 70] width 4 height 4
select select "48"
select select "8"
select select "0"
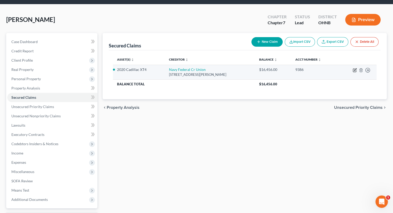
select select "0"
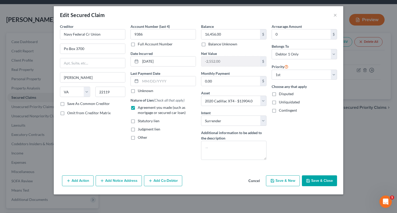
click at [320, 183] on button "Save & Close" at bounding box center [319, 181] width 35 height 11
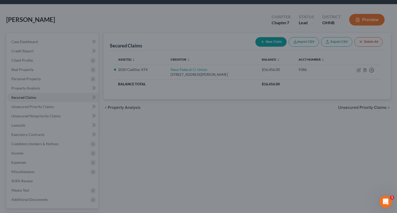
select select "8"
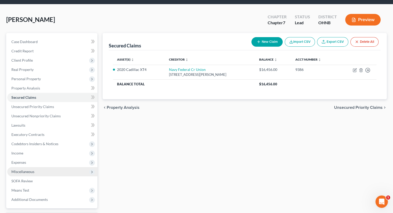
click at [32, 167] on span "Miscellaneous" at bounding box center [52, 171] width 90 height 9
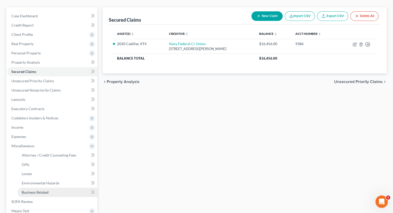
click at [38, 190] on span "Business Related" at bounding box center [35, 192] width 27 height 4
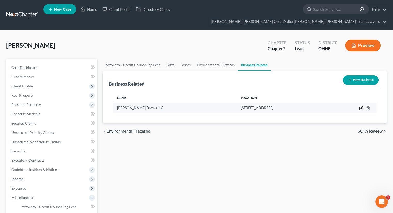
click at [361, 106] on icon "button" at bounding box center [361, 108] width 4 height 4
select select "member"
select select "36"
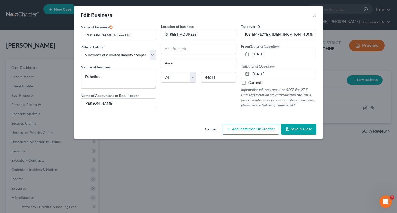
click at [307, 128] on span "Save & Close" at bounding box center [301, 129] width 22 height 4
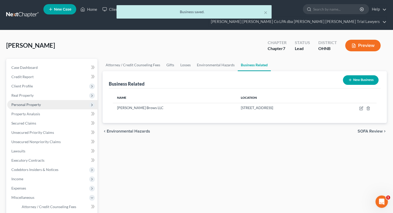
click at [34, 100] on span "Personal Property" at bounding box center [52, 104] width 90 height 9
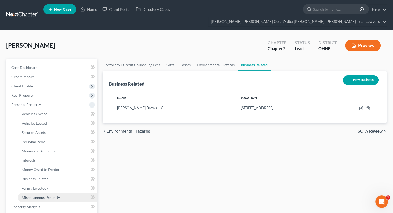
click at [49, 195] on span "Miscellaneous Property" at bounding box center [41, 197] width 38 height 4
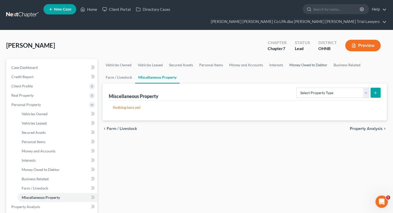
click at [311, 59] on link "Money Owed to Debtor" at bounding box center [308, 65] width 44 height 12
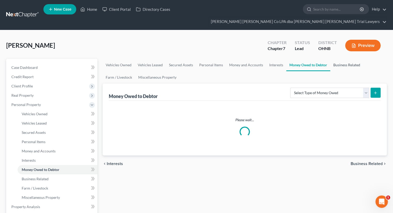
click at [347, 59] on link "Business Related" at bounding box center [346, 65] width 33 height 12
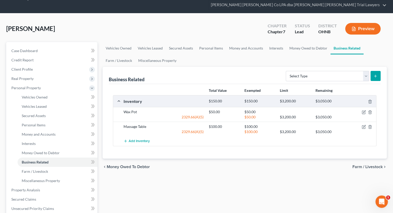
scroll to position [26, 0]
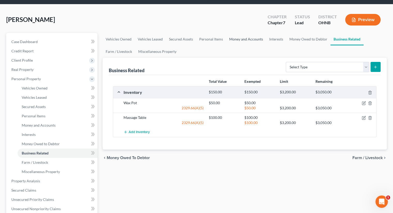
click at [242, 33] on link "Money and Accounts" at bounding box center [246, 39] width 40 height 12
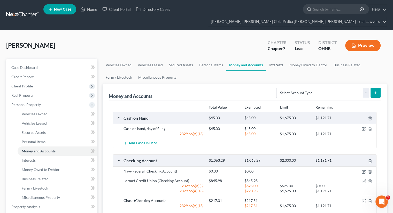
click at [274, 59] on link "Interests" at bounding box center [276, 65] width 20 height 12
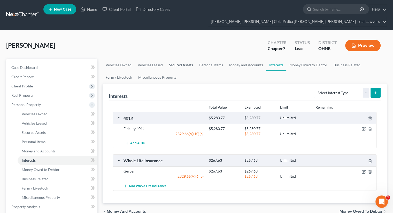
click at [177, 59] on link "Secured Assets" at bounding box center [181, 65] width 30 height 12
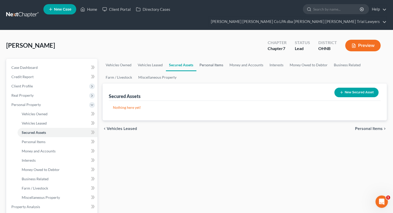
click at [206, 59] on link "Personal Items" at bounding box center [211, 65] width 30 height 12
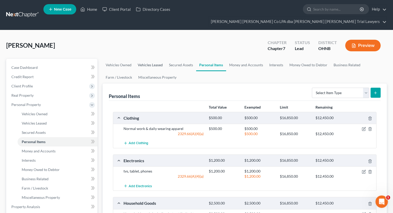
click at [151, 59] on link "Vehicles Leased" at bounding box center [150, 65] width 31 height 12
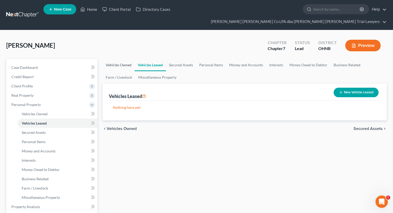
click at [123, 59] on link "Vehicles Owned" at bounding box center [119, 65] width 32 height 12
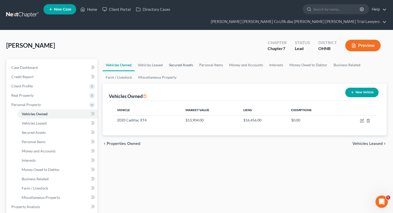
click at [176, 59] on link "Secured Assets" at bounding box center [181, 65] width 30 height 12
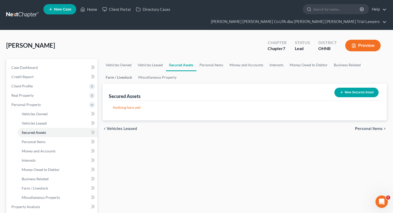
click at [116, 71] on link "Farm / Livestock" at bounding box center [119, 77] width 33 height 12
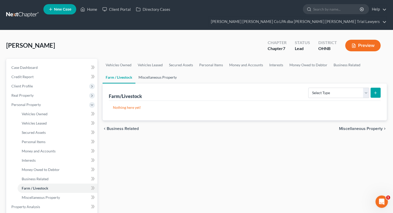
click at [152, 71] on link "Miscellaneous Property" at bounding box center [157, 77] width 44 height 12
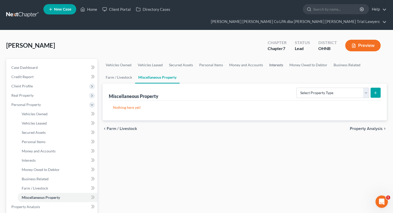
click at [279, 59] on link "Interests" at bounding box center [276, 65] width 20 height 12
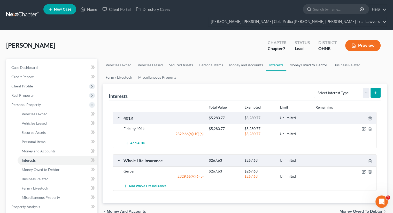
click at [303, 59] on link "Money Owed to Debtor" at bounding box center [308, 65] width 44 height 12
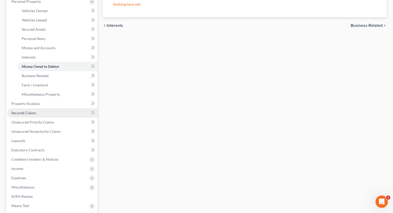
click at [50, 108] on link "Secured Claims" at bounding box center [52, 112] width 90 height 9
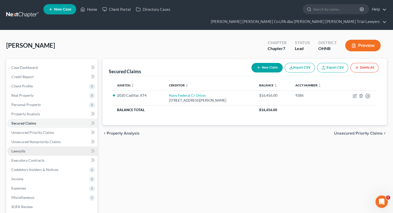
click at [37, 147] on link "Lawsuits" at bounding box center [52, 151] width 90 height 9
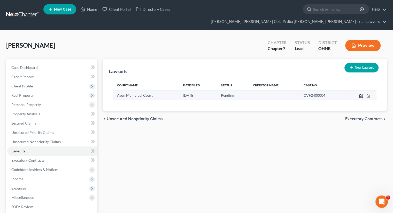
click at [361, 94] on icon "button" at bounding box center [361, 96] width 4 height 4
select select "36"
select select "0"
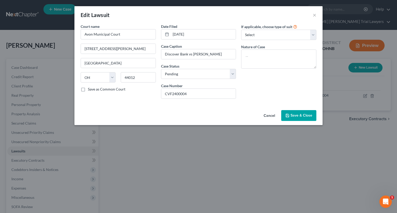
click at [305, 118] on button "Save & Close" at bounding box center [298, 115] width 35 height 11
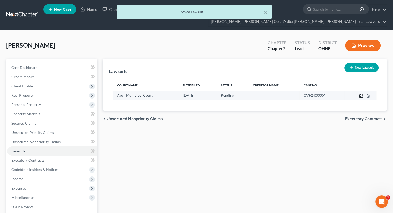
click at [362, 94] on icon "button" at bounding box center [361, 95] width 2 height 2
select select "36"
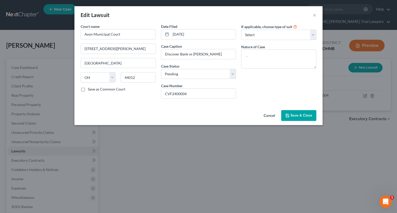
click at [195, 79] on div "Date Filed [DATE] Case Caption Discover Bank vs [PERSON_NAME] Status * Select P…" at bounding box center [198, 63] width 80 height 79
click at [194, 75] on select "Select Pending On Appeal Concluded" at bounding box center [198, 74] width 75 height 10
select select "2"
click at [161, 69] on select "Select Pending On Appeal Concluded" at bounding box center [198, 74] width 75 height 10
click at [308, 116] on span "Save & Close" at bounding box center [301, 115] width 22 height 4
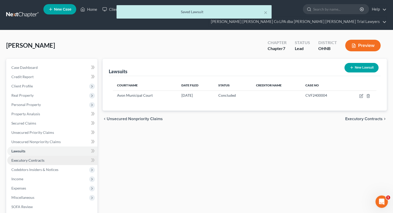
click at [48, 156] on link "Executory Contracts" at bounding box center [52, 160] width 90 height 9
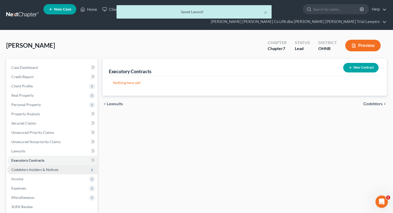
click at [46, 168] on span "Codebtors Insiders & Notices" at bounding box center [34, 170] width 47 height 4
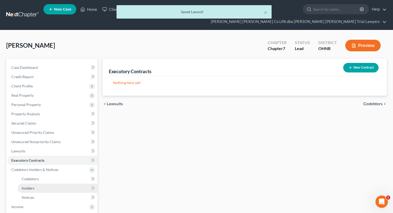
click at [37, 184] on link "Insiders" at bounding box center [58, 188] width 80 height 9
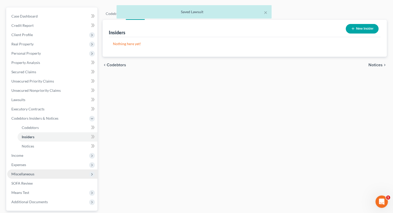
scroll to position [52, 0]
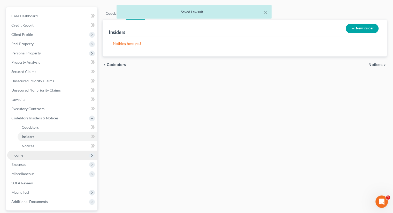
click at [16, 153] on span "Income" at bounding box center [17, 155] width 12 height 4
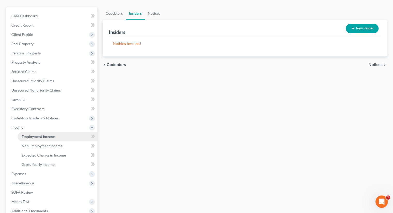
click at [35, 132] on link "Employment Income" at bounding box center [58, 136] width 80 height 9
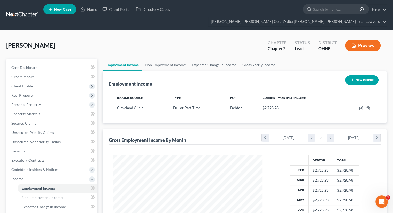
scroll to position [92, 159]
click at [162, 59] on link "Non Employment Income" at bounding box center [165, 65] width 47 height 12
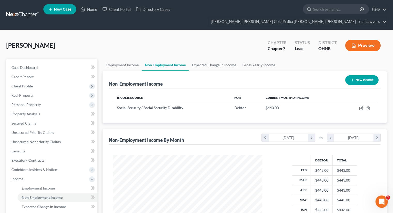
scroll to position [92, 159]
click at [212, 59] on link "Expected Change in Income" at bounding box center [214, 65] width 50 height 12
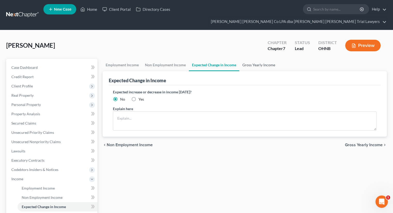
click at [269, 59] on link "Gross Yearly Income" at bounding box center [258, 65] width 39 height 12
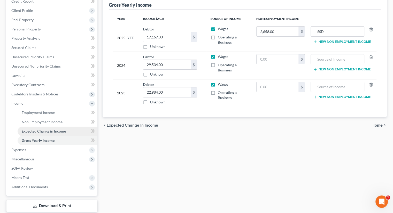
scroll to position [98, 0]
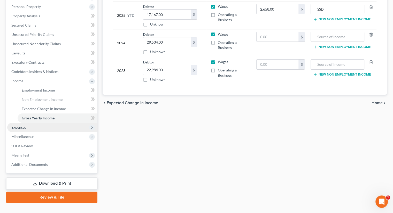
click at [24, 125] on span "Expenses" at bounding box center [18, 127] width 15 height 4
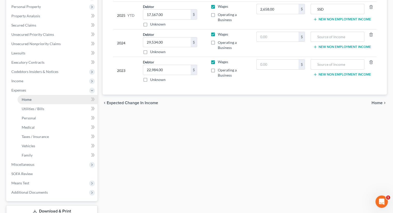
click at [28, 97] on span "Home" at bounding box center [27, 99] width 10 height 4
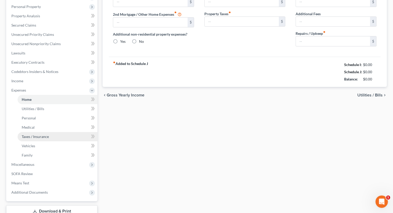
scroll to position [77, 0]
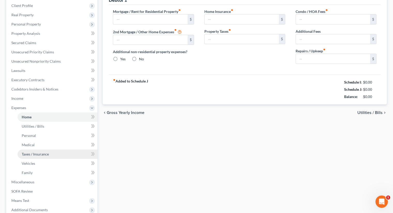
type input "786.00"
type input "0.00"
radio input "true"
type input "0.00"
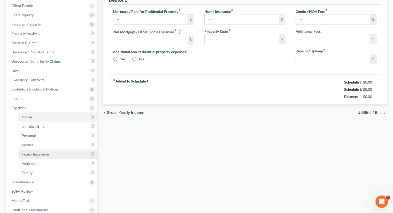
type input "0.00"
type input "50.00"
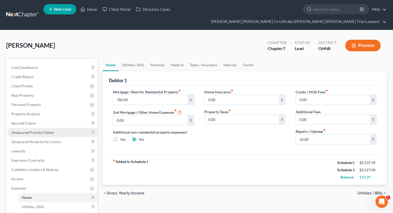
scroll to position [0, 0]
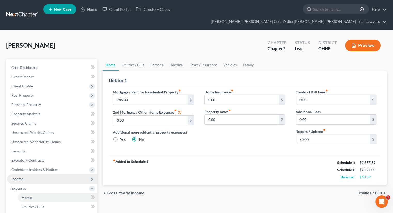
click at [23, 177] on span "Income" at bounding box center [17, 179] width 12 height 4
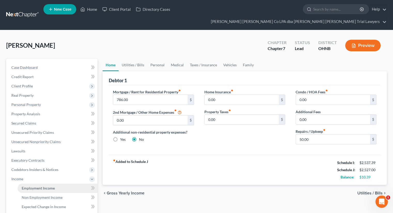
click at [32, 186] on span "Employment Income" at bounding box center [38, 188] width 33 height 4
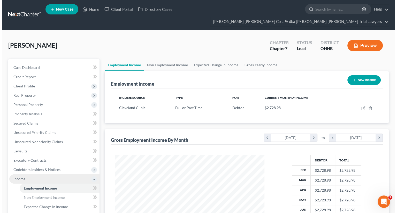
scroll to position [92, 159]
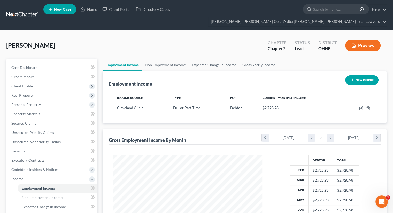
click at [359, 75] on button "New Income" at bounding box center [361, 80] width 33 height 10
select select "0"
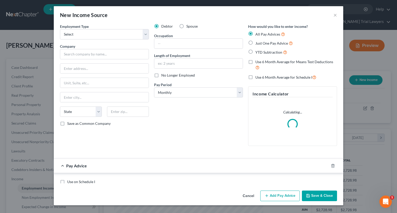
scroll to position [92, 161]
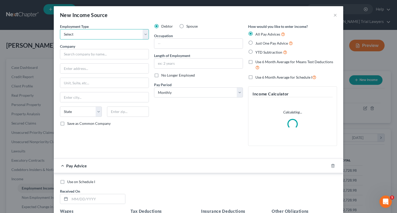
click at [85, 33] on select "Select Full or [DEMOGRAPHIC_DATA] Employment Self Employment" at bounding box center [104, 34] width 89 height 10
select select "0"
click at [60, 29] on select "Select Full or [DEMOGRAPHIC_DATA] Employment Self Employment" at bounding box center [104, 34] width 89 height 10
click at [81, 55] on input "text" at bounding box center [104, 54] width 89 height 10
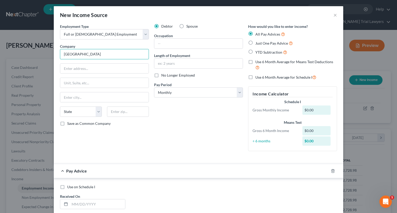
drag, startPoint x: 117, startPoint y: 52, endPoint x: 81, endPoint y: 52, distance: 35.4
click at [81, 52] on input "[GEOGRAPHIC_DATA]" at bounding box center [104, 54] width 89 height 10
type input "[GEOGRAPHIC_DATA]"
click at [78, 71] on input "text" at bounding box center [104, 69] width 88 height 10
type input "[STREET_ADDRESS]"
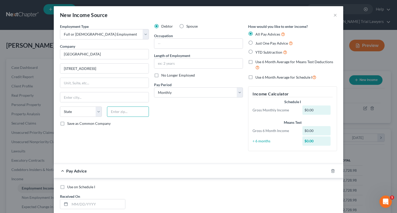
click at [118, 108] on input "text" at bounding box center [128, 112] width 42 height 10
type input "44039"
click at [175, 47] on input "text" at bounding box center [198, 44] width 88 height 10
type input "[GEOGRAPHIC_DATA]"
select select "36"
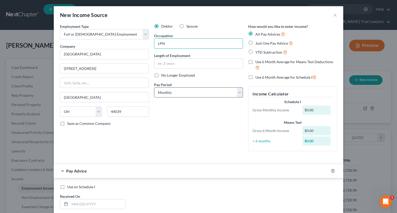
type input "LPN"
click at [170, 94] on select "Select Monthly Twice Monthly Every Other Week Weekly" at bounding box center [198, 93] width 89 height 10
select select "2"
click at [154, 88] on select "Select Monthly Twice Monthly Every Other Week Weekly" at bounding box center [198, 93] width 89 height 10
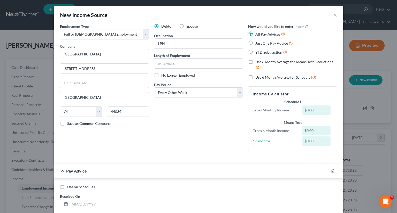
click at [149, 143] on div "Employment Type * Select Full or [DEMOGRAPHIC_DATA] Employment Self Employment …" at bounding box center [104, 90] width 94 height 132
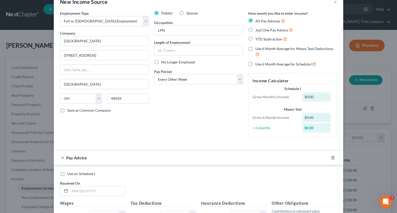
scroll to position [26, 0]
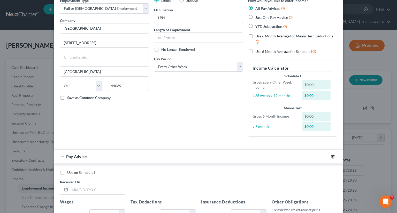
click at [331, 158] on icon "button" at bounding box center [333, 157] width 4 height 4
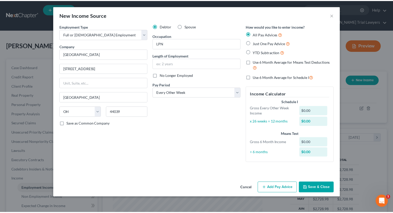
scroll to position [0, 0]
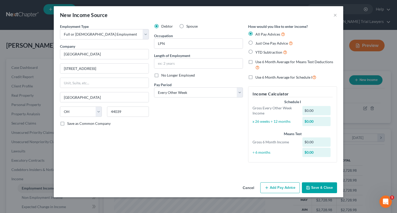
click at [311, 188] on button "Save & Close" at bounding box center [319, 188] width 35 height 11
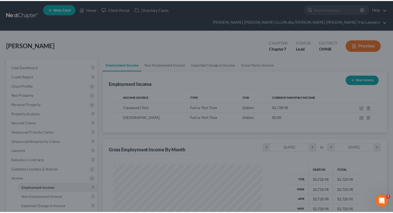
scroll to position [258157, 258090]
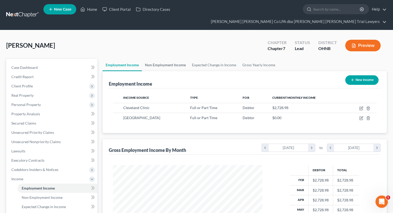
click at [162, 59] on link "Non Employment Income" at bounding box center [165, 65] width 47 height 12
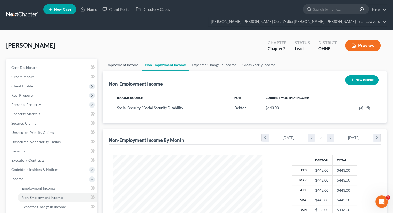
scroll to position [92, 159]
click at [126, 59] on link "Employment Income" at bounding box center [122, 65] width 39 height 12
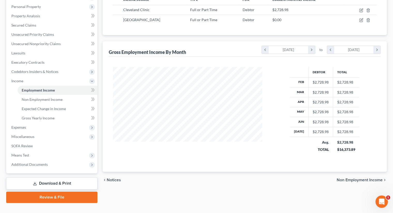
click at [64, 192] on link "Review & File" at bounding box center [51, 197] width 91 height 11
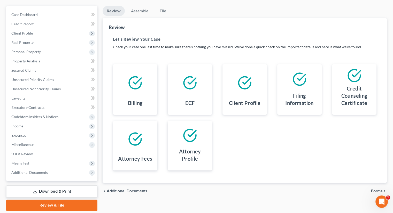
scroll to position [61, 0]
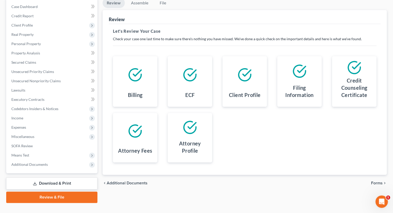
click at [374, 181] on span "Forms" at bounding box center [377, 183] width 12 height 4
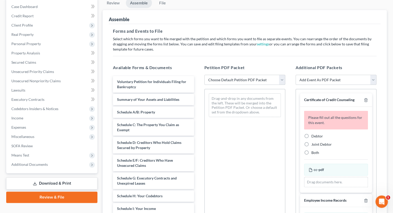
drag, startPoint x: 224, startPoint y: 68, endPoint x: 224, endPoint y: 75, distance: 6.2
click at [224, 75] on select "Choose Default Petition PDF Packet Complete Bankruptcy Petition (all forms and …" at bounding box center [244, 80] width 81 height 10
select select "0"
click at [204, 75] on select "Choose Default Petition PDF Packet Complete Bankruptcy Petition (all forms and …" at bounding box center [244, 80] width 81 height 10
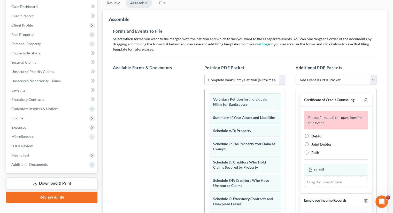
click at [311, 134] on label "Debtor" at bounding box center [317, 136] width 12 height 5
click at [313, 134] on input "Debtor" at bounding box center [314, 135] width 3 height 3
radio input "true"
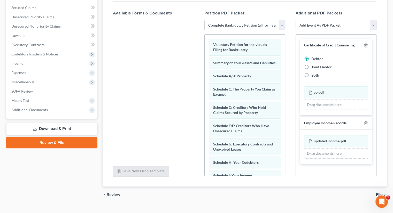
click at [381, 193] on span "File" at bounding box center [379, 195] width 7 height 4
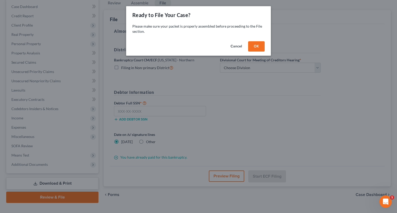
click at [253, 45] on button "OK" at bounding box center [256, 46] width 17 height 10
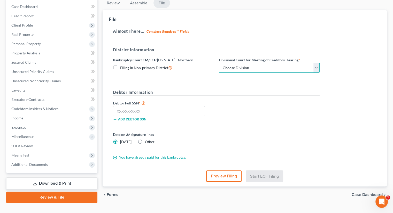
click at [241, 63] on select "Choose Division Akron [GEOGRAPHIC_DATA] [GEOGRAPHIC_DATA] [GEOGRAPHIC_DATA] [GE…" at bounding box center [269, 68] width 101 height 10
select select "3"
click at [219, 63] on select "Choose Division Akron [GEOGRAPHIC_DATA] [GEOGRAPHIC_DATA] [GEOGRAPHIC_DATA] [GE…" at bounding box center [269, 68] width 101 height 10
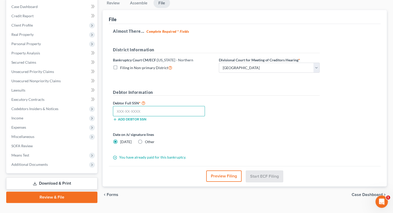
click at [139, 106] on input "text" at bounding box center [159, 111] width 92 height 10
type input "294-88-6854"
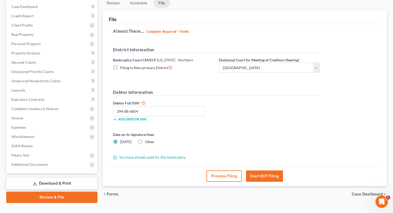
click at [269, 171] on button "Start ECF Filing" at bounding box center [264, 176] width 37 height 11
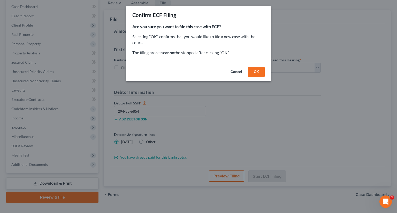
click at [257, 72] on button "OK" at bounding box center [256, 72] width 17 height 10
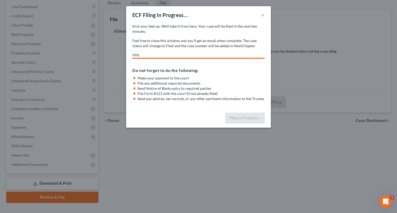
select select "3"
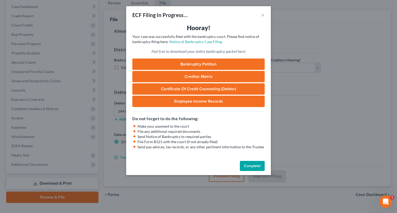
click at [256, 169] on button "Complete!" at bounding box center [252, 166] width 25 height 10
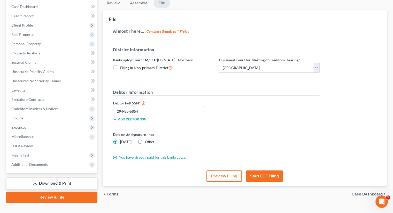
scroll to position [35, 0]
